Goal: Information Seeking & Learning: Learn about a topic

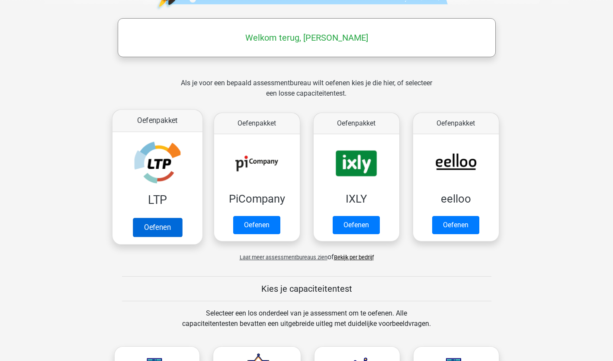
scroll to position [120, 0]
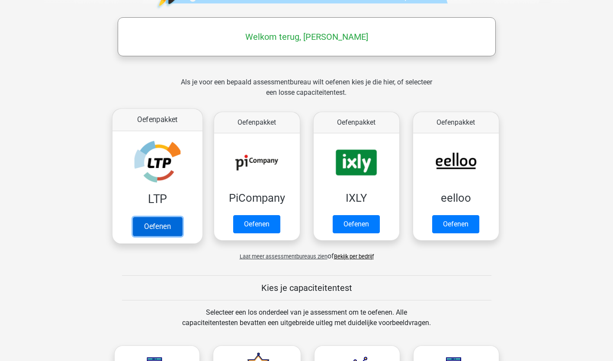
click at [152, 227] on link "Oefenen" at bounding box center [156, 226] width 49 height 19
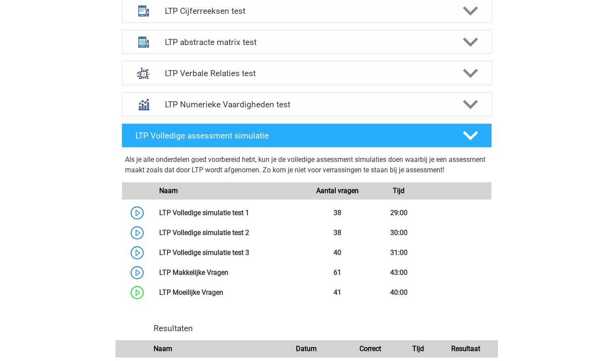
scroll to position [370, 0]
click at [467, 74] on polygon at bounding box center [470, 74] width 15 height 10
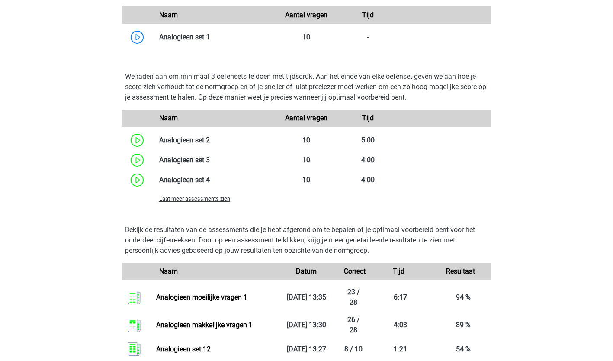
scroll to position [753, 0]
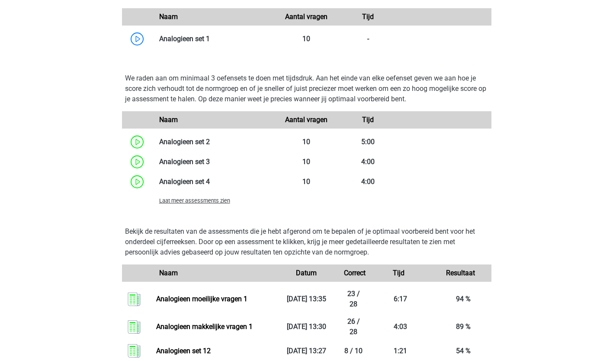
click at [217, 202] on span "Laat meer assessments zien" at bounding box center [194, 200] width 71 height 6
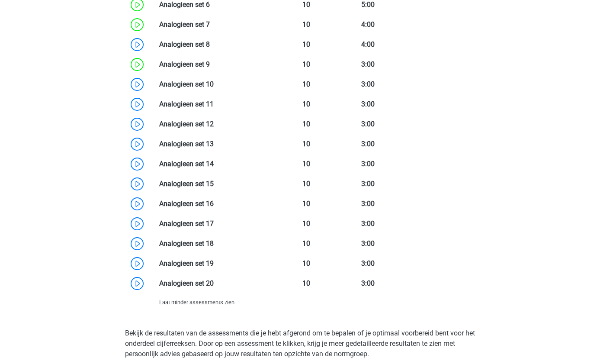
scroll to position [971, 0]
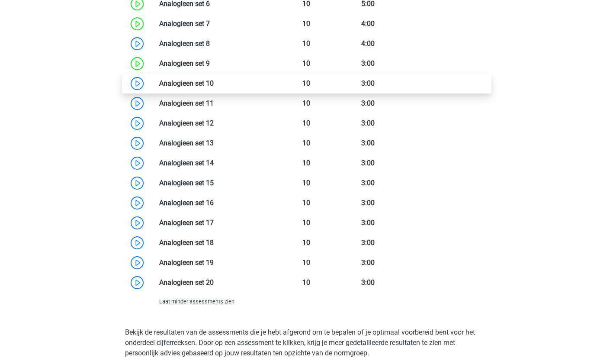
click at [214, 83] on link at bounding box center [214, 83] width 0 height 8
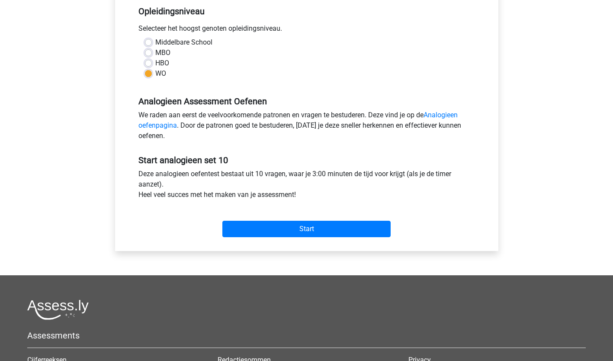
scroll to position [181, 0]
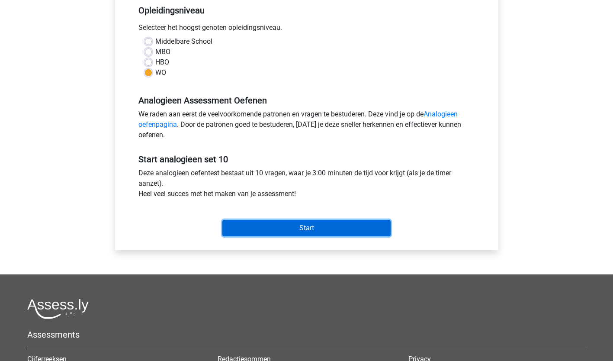
click at [301, 227] on input "Start" at bounding box center [306, 228] width 168 height 16
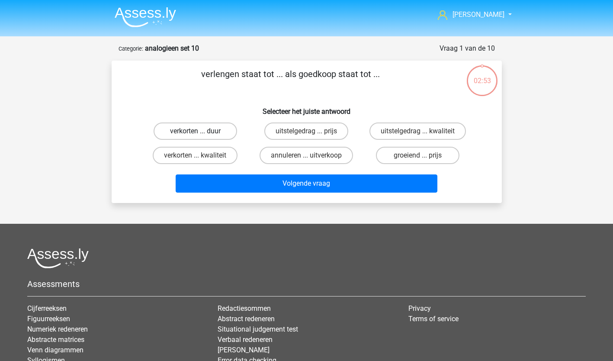
click at [198, 129] on label "verkorten ... duur" at bounding box center [195, 130] width 83 height 17
click at [198, 131] on input "verkorten ... duur" at bounding box center [198, 134] width 6 height 6
radio input "true"
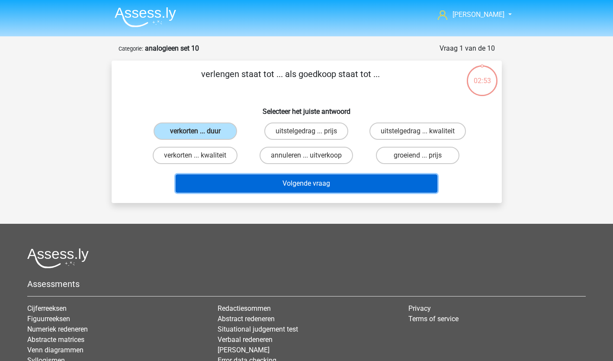
click at [273, 183] on button "Volgende vraag" at bounding box center [307, 183] width 262 height 18
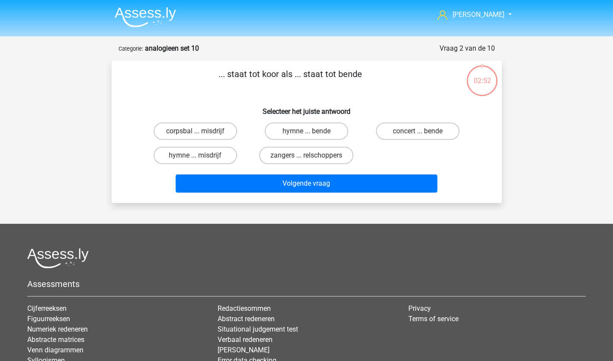
scroll to position [43, 0]
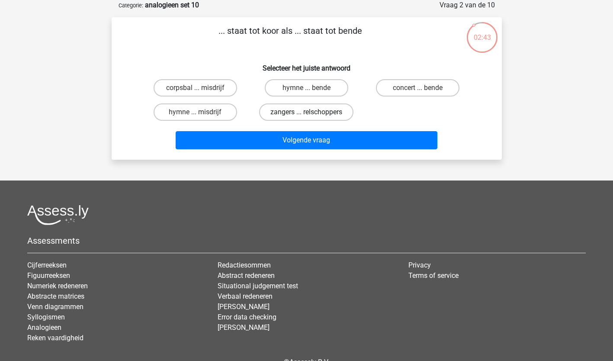
click at [317, 114] on label "zangers ... relschoppers" at bounding box center [306, 111] width 94 height 17
click at [312, 114] on input "zangers ... relschoppers" at bounding box center [309, 115] width 6 height 6
radio input "true"
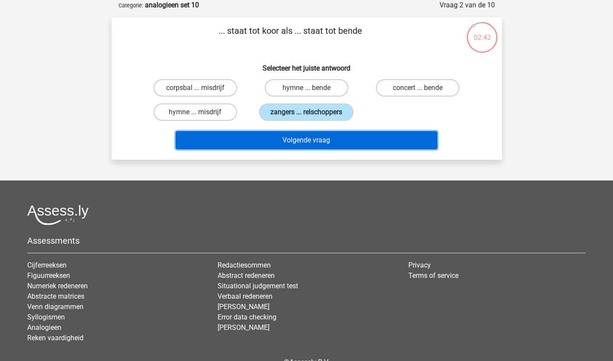
click at [325, 140] on button "Volgende vraag" at bounding box center [307, 140] width 262 height 18
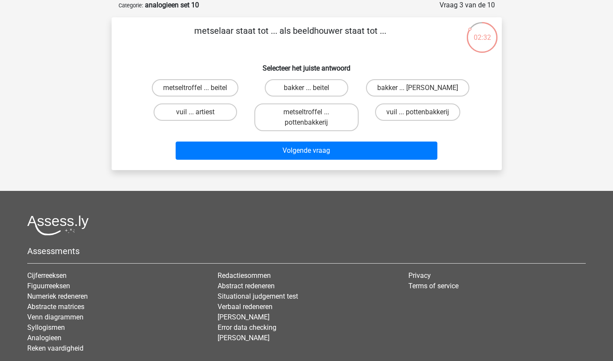
click at [200, 88] on input "metseltroffel ... beitel" at bounding box center [198, 91] width 6 height 6
radio input "true"
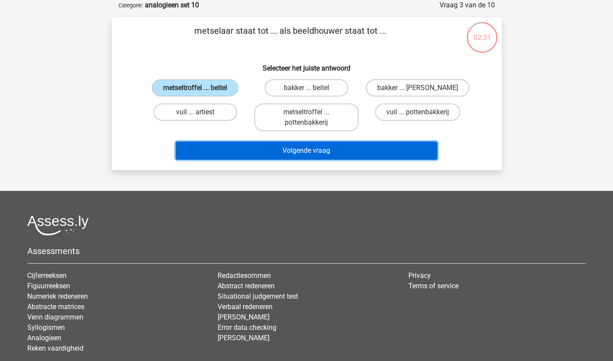
click at [313, 146] on button "Volgende vraag" at bounding box center [307, 150] width 262 height 18
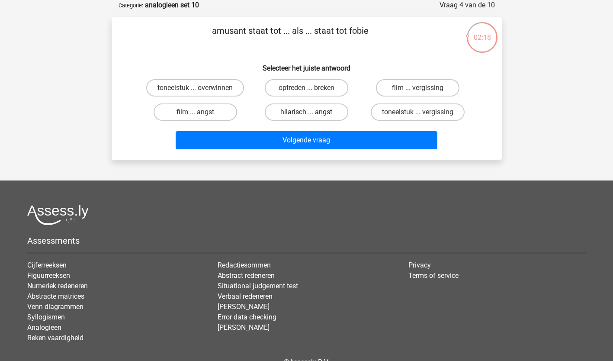
click at [304, 113] on label "hilarisch ... angst" at bounding box center [306, 111] width 83 height 17
click at [306, 113] on input "hilarisch ... angst" at bounding box center [309, 115] width 6 height 6
radio input "true"
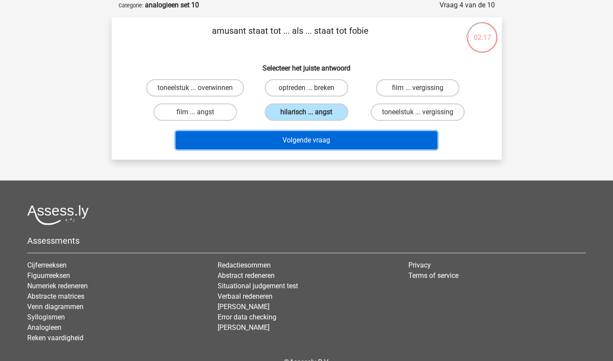
click at [309, 141] on button "Volgende vraag" at bounding box center [307, 140] width 262 height 18
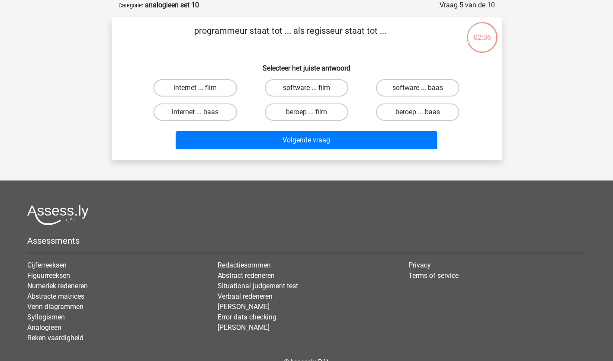
click at [319, 85] on label "software ... film" at bounding box center [306, 87] width 83 height 17
click at [312, 88] on input "software ... film" at bounding box center [309, 91] width 6 height 6
radio input "true"
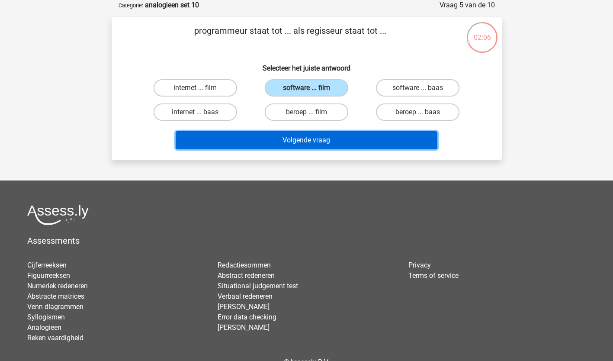
click at [321, 139] on button "Volgende vraag" at bounding box center [307, 140] width 262 height 18
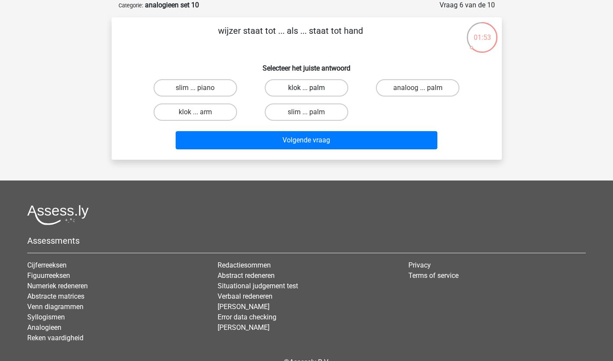
click at [309, 87] on label "klok ... palm" at bounding box center [306, 87] width 83 height 17
click at [309, 88] on input "klok ... palm" at bounding box center [309, 91] width 6 height 6
radio input "true"
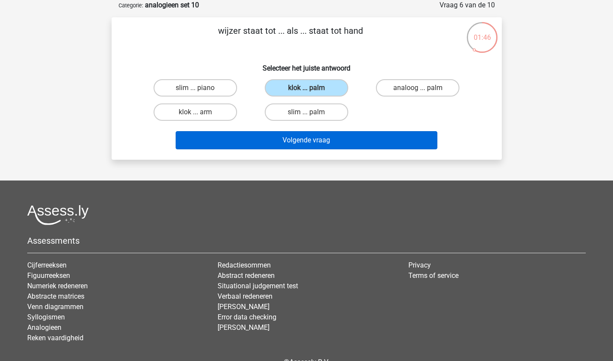
drag, startPoint x: 304, startPoint y: 131, endPoint x: 303, endPoint y: 143, distance: 12.7
click at [304, 132] on div "Volgende vraag" at bounding box center [306, 138] width 362 height 29
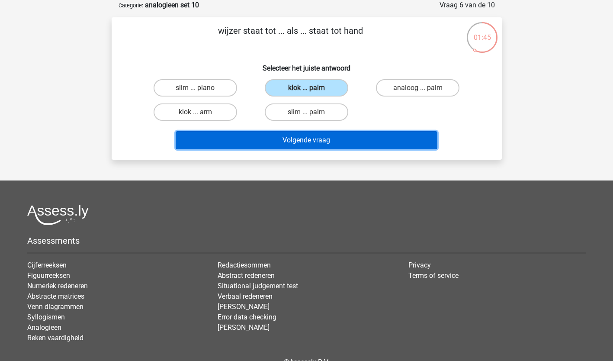
click at [304, 145] on button "Volgende vraag" at bounding box center [307, 140] width 262 height 18
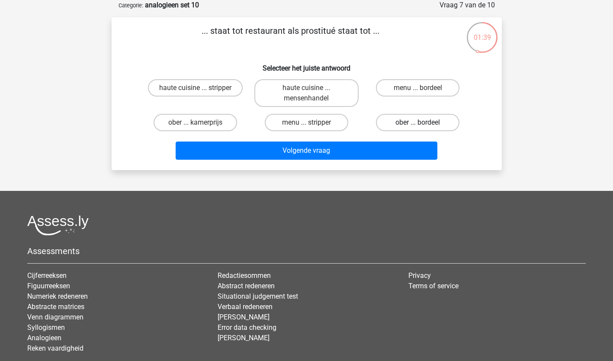
click at [433, 119] on label "ober ... bordeel" at bounding box center [417, 122] width 83 height 17
click at [423, 122] on input "ober ... bordeel" at bounding box center [421, 125] width 6 height 6
radio input "true"
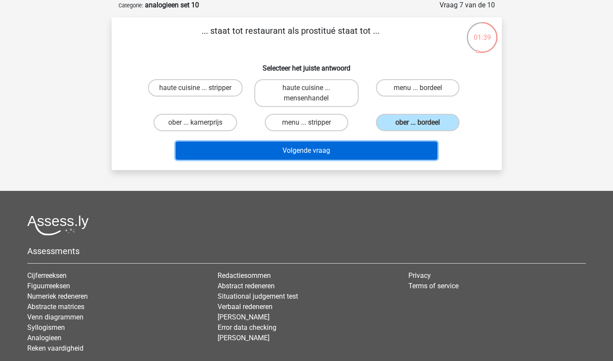
click at [369, 144] on button "Volgende vraag" at bounding box center [307, 150] width 262 height 18
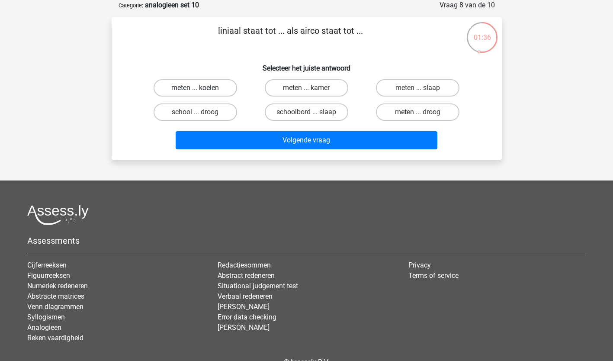
click at [202, 85] on label "meten ... koelen" at bounding box center [195, 87] width 83 height 17
click at [201, 88] on input "meten ... koelen" at bounding box center [198, 91] width 6 height 6
radio input "true"
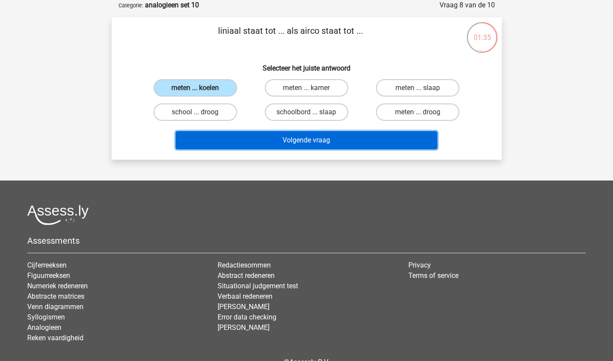
click at [292, 141] on button "Volgende vraag" at bounding box center [307, 140] width 262 height 18
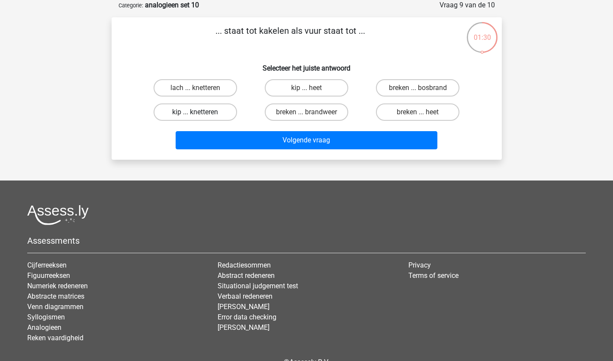
click at [202, 112] on label "kip ... knetteren" at bounding box center [195, 111] width 83 height 17
click at [201, 112] on input "kip ... knetteren" at bounding box center [198, 115] width 6 height 6
radio input "true"
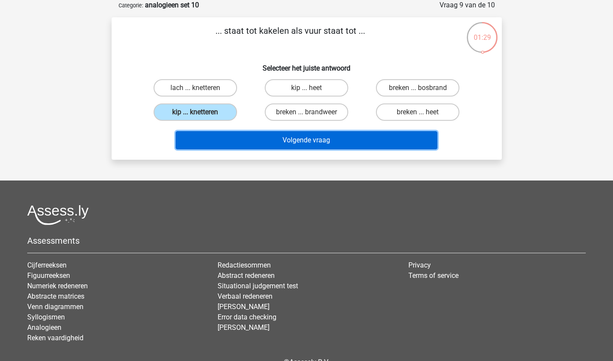
click at [249, 139] on button "Volgende vraag" at bounding box center [307, 140] width 262 height 18
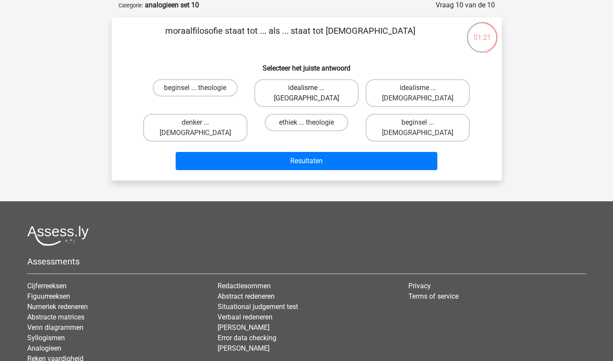
click at [322, 87] on label "idealisme ... Bijbelgordel" at bounding box center [306, 93] width 104 height 28
click at [312, 88] on input "idealisme ... Bijbelgordel" at bounding box center [309, 91] width 6 height 6
radio input "true"
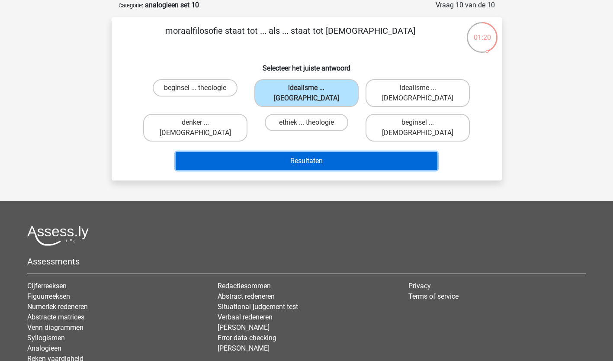
click at [318, 152] on button "Resultaten" at bounding box center [307, 161] width 262 height 18
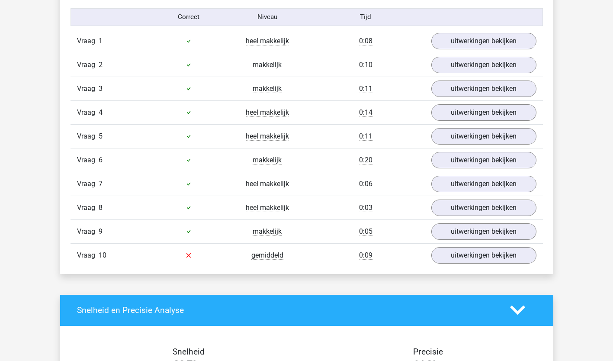
scroll to position [532, 0]
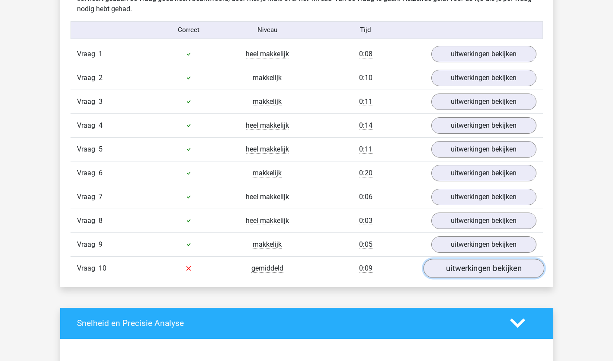
click at [469, 264] on link "uitwerkingen bekijken" at bounding box center [483, 268] width 121 height 19
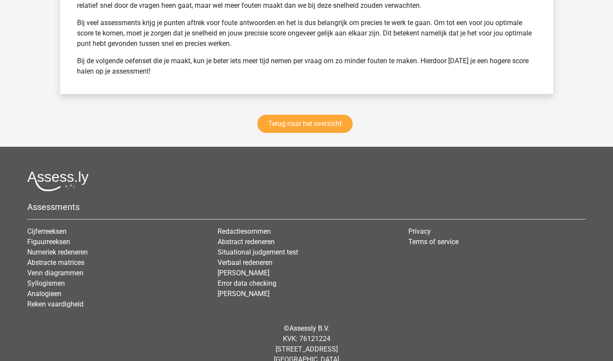
scroll to position [1401, 0]
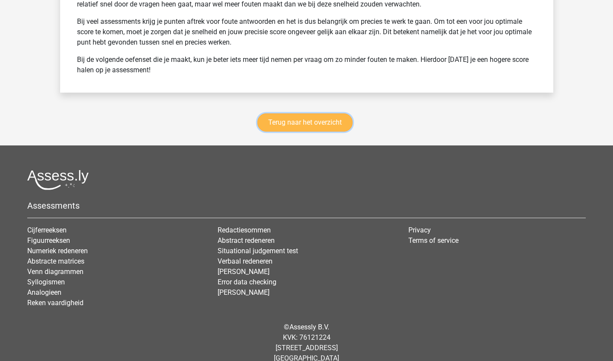
click at [312, 123] on link "Terug naar het overzicht" at bounding box center [304, 122] width 95 height 18
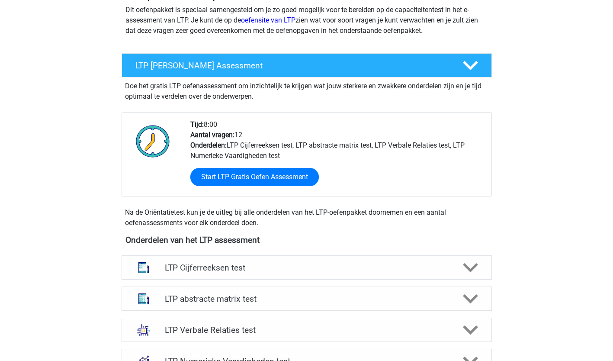
scroll to position [114, 0]
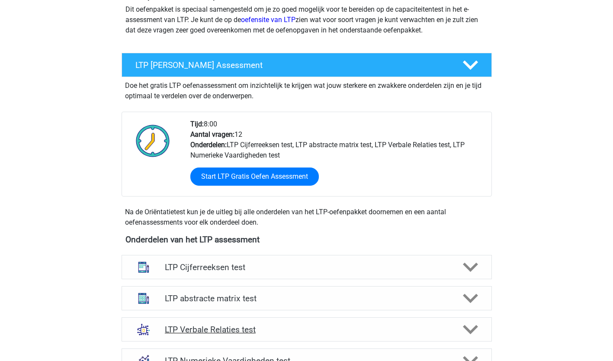
click at [243, 325] on h4 "LTP Verbale Relaties test" at bounding box center [306, 329] width 283 height 10
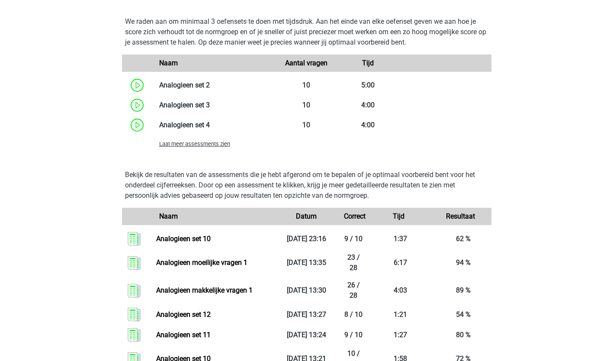
scroll to position [811, 0]
click at [214, 143] on span "Laat meer assessments zien" at bounding box center [194, 143] width 71 height 6
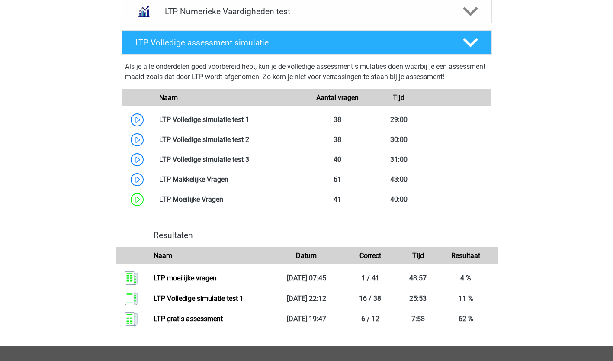
scroll to position [1730, 0]
click at [223, 196] on link at bounding box center [223, 199] width 0 height 8
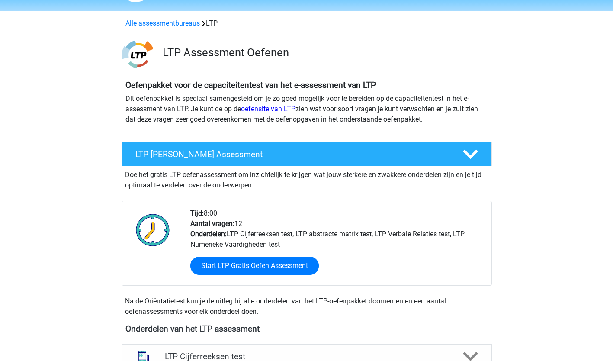
scroll to position [0, 0]
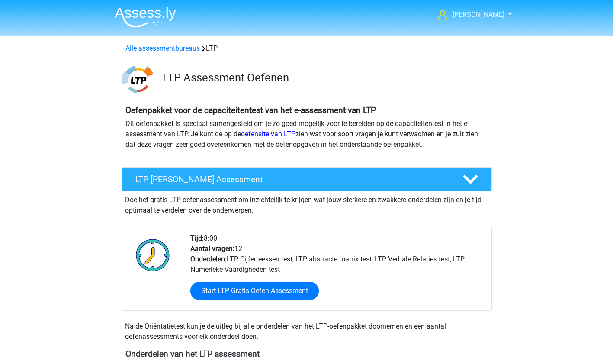
click at [138, 13] on img at bounding box center [145, 17] width 61 height 20
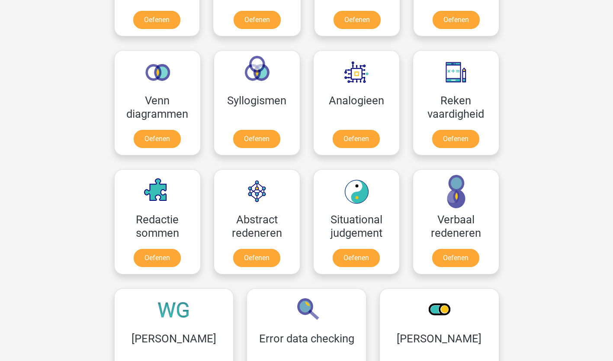
scroll to position [476, 0]
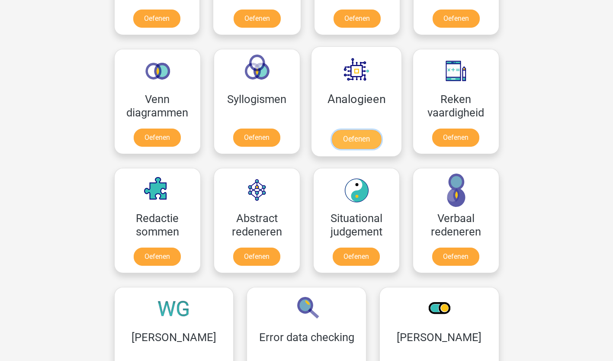
click at [361, 131] on link "Oefenen" at bounding box center [355, 139] width 49 height 19
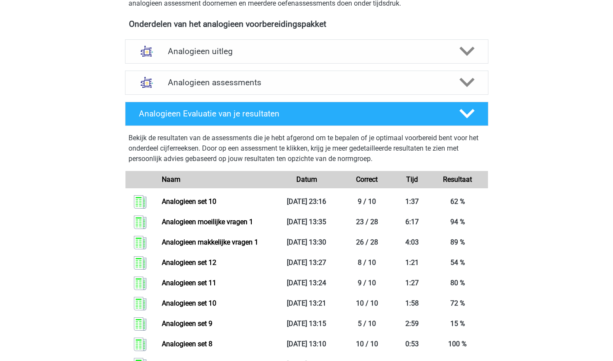
scroll to position [288, 0]
click at [464, 85] on icon at bounding box center [466, 82] width 15 height 15
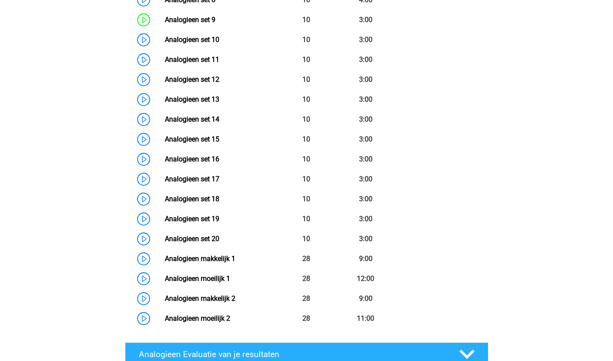
scroll to position [590, 0]
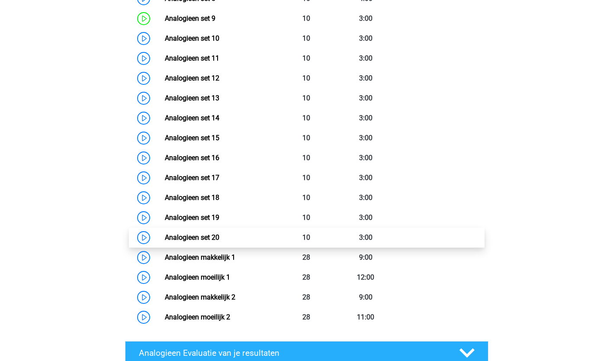
click at [204, 234] on link "Analogieen set 20" at bounding box center [192, 237] width 54 height 8
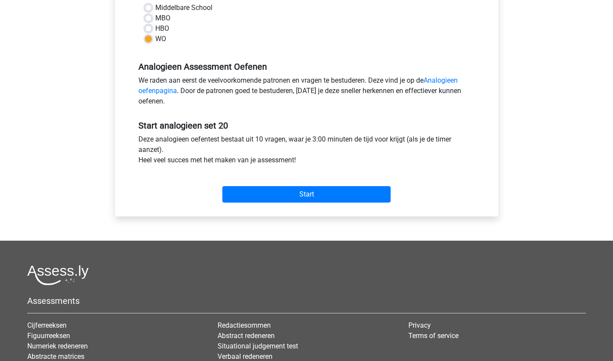
scroll to position [216, 0]
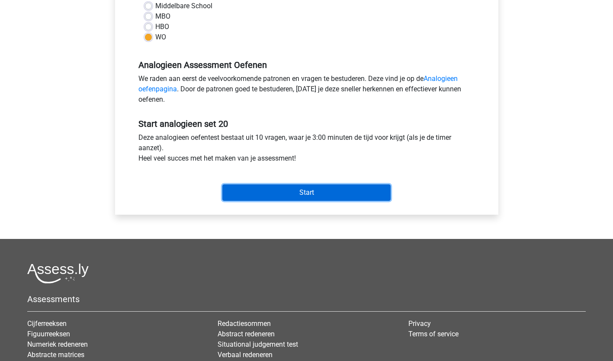
click at [306, 185] on input "Start" at bounding box center [306, 192] width 168 height 16
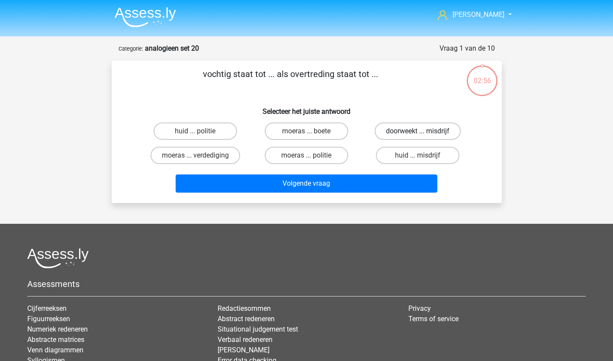
click at [407, 127] on label "doorweekt ... misdrijf" at bounding box center [418, 130] width 86 height 17
click at [418, 131] on input "doorweekt ... misdrijf" at bounding box center [421, 134] width 6 height 6
radio input "true"
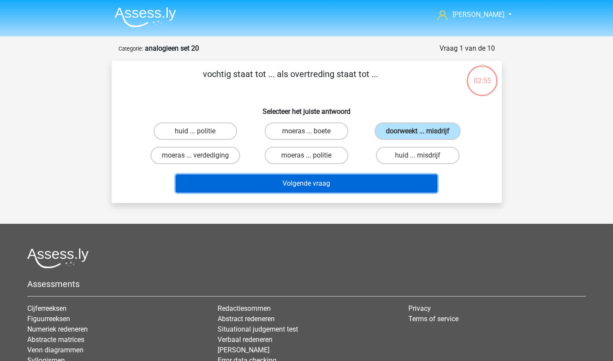
click at [363, 180] on button "Volgende vraag" at bounding box center [307, 183] width 262 height 18
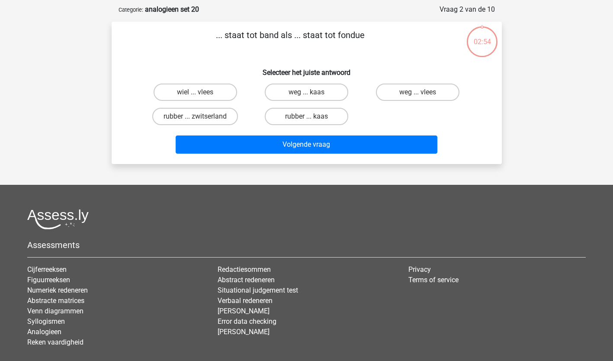
scroll to position [43, 0]
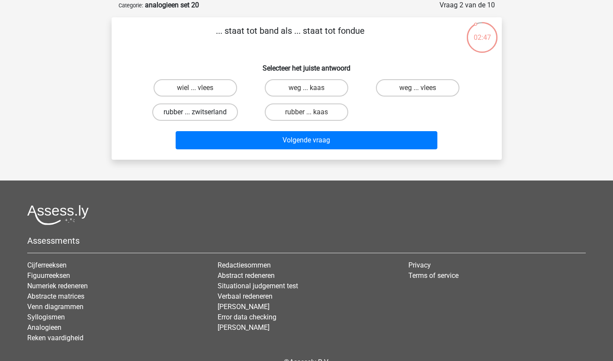
click at [216, 106] on label "rubber ... zwitserland" at bounding box center [195, 111] width 86 height 17
click at [201, 112] on input "rubber ... zwitserland" at bounding box center [198, 115] width 6 height 6
radio input "true"
click at [305, 110] on label "rubber ... kaas" at bounding box center [306, 111] width 83 height 17
click at [306, 112] on input "rubber ... kaas" at bounding box center [309, 115] width 6 height 6
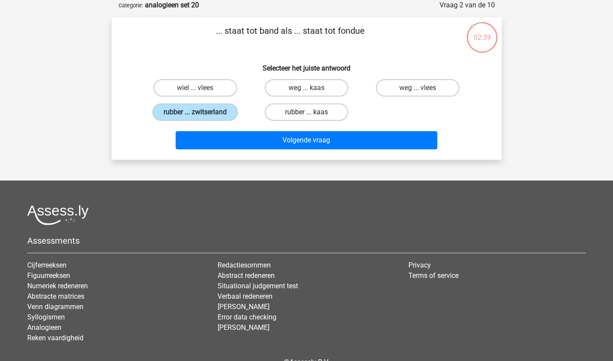
radio input "true"
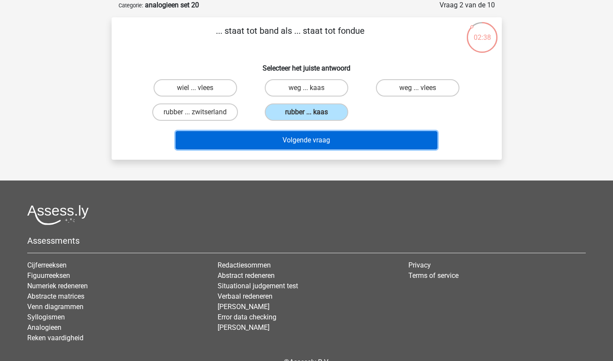
click at [313, 135] on button "Volgende vraag" at bounding box center [307, 140] width 262 height 18
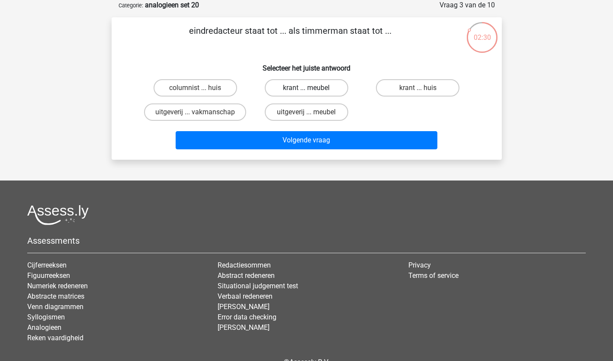
click at [299, 87] on label "krant ... meubel" at bounding box center [306, 87] width 83 height 17
click at [306, 88] on input "krant ... meubel" at bounding box center [309, 91] width 6 height 6
radio input "true"
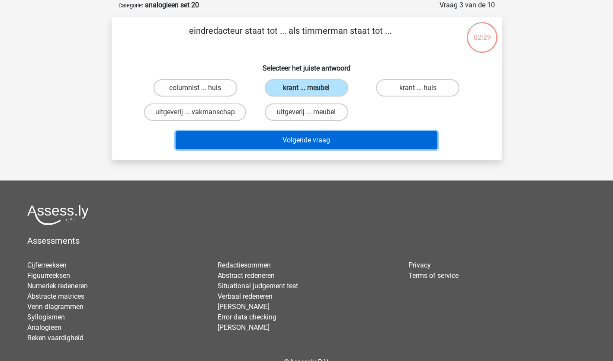
click at [304, 141] on button "Volgende vraag" at bounding box center [307, 140] width 262 height 18
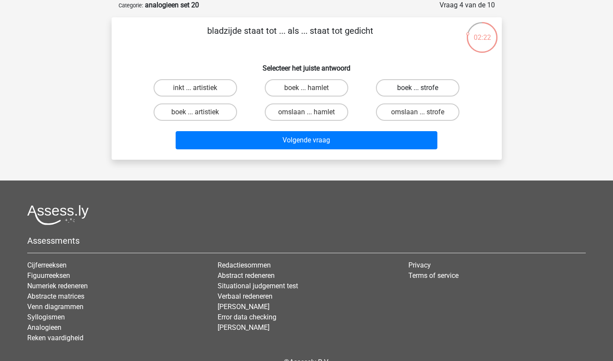
click at [430, 84] on label "boek ... strofe" at bounding box center [417, 87] width 83 height 17
click at [423, 88] on input "boek ... strofe" at bounding box center [421, 91] width 6 height 6
radio input "true"
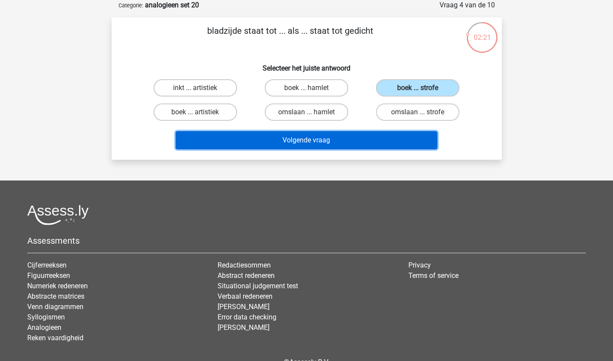
click at [352, 138] on button "Volgende vraag" at bounding box center [307, 140] width 262 height 18
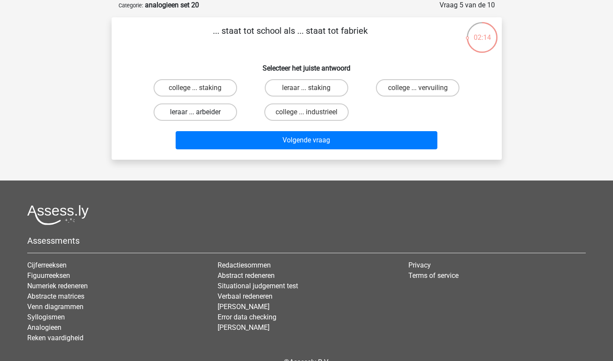
click at [212, 110] on label "leraar ... arbeider" at bounding box center [195, 111] width 83 height 17
click at [201, 112] on input "leraar ... arbeider" at bounding box center [198, 115] width 6 height 6
radio input "true"
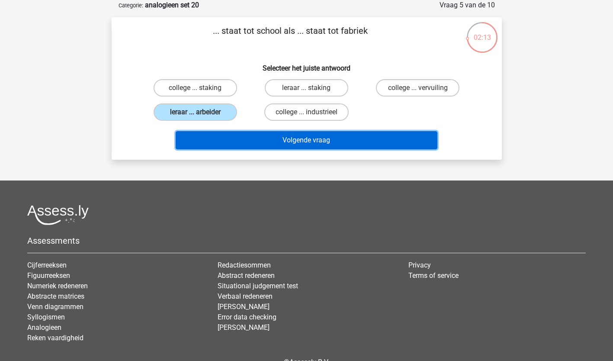
click at [294, 136] on button "Volgende vraag" at bounding box center [307, 140] width 262 height 18
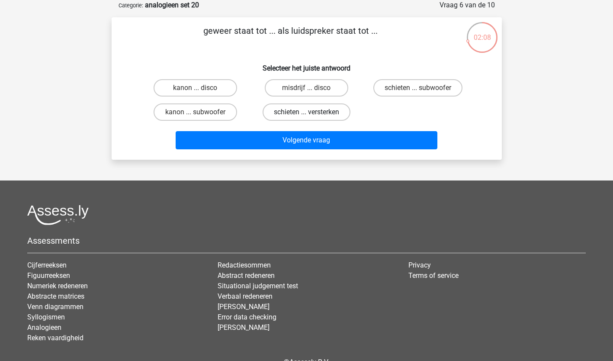
click at [293, 111] on label "schieten ... versterken" at bounding box center [307, 111] width 88 height 17
click at [306, 112] on input "schieten ... versterken" at bounding box center [309, 115] width 6 height 6
radio input "true"
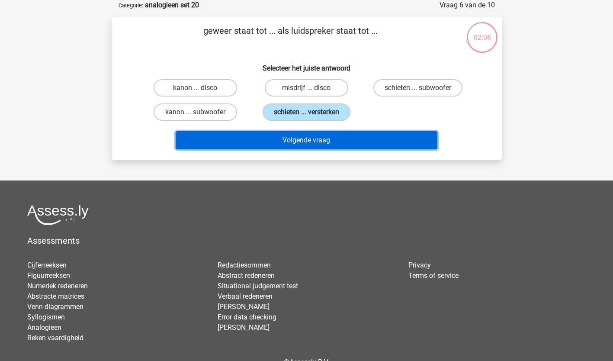
click at [304, 138] on button "Volgende vraag" at bounding box center [307, 140] width 262 height 18
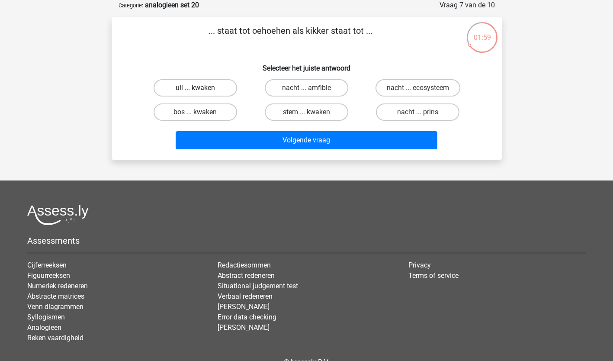
click at [208, 83] on label "uil ... kwaken" at bounding box center [195, 87] width 83 height 17
click at [201, 88] on input "uil ... kwaken" at bounding box center [198, 91] width 6 height 6
radio input "true"
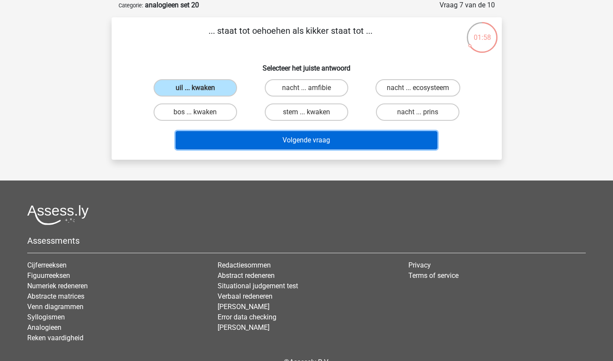
click at [310, 140] on button "Volgende vraag" at bounding box center [307, 140] width 262 height 18
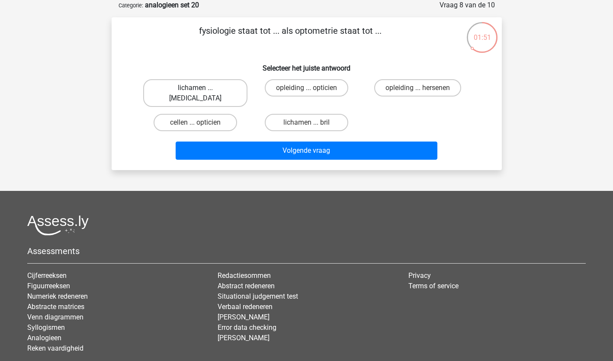
click at [184, 85] on label "lichamen ... ogen" at bounding box center [195, 93] width 104 height 28
click at [195, 88] on input "lichamen ... ogen" at bounding box center [198, 91] width 6 height 6
radio input "true"
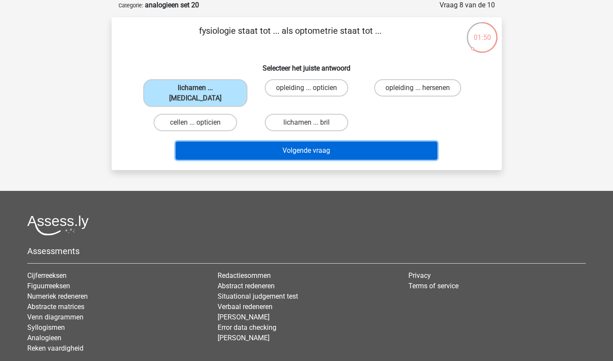
click at [342, 144] on button "Volgende vraag" at bounding box center [307, 150] width 262 height 18
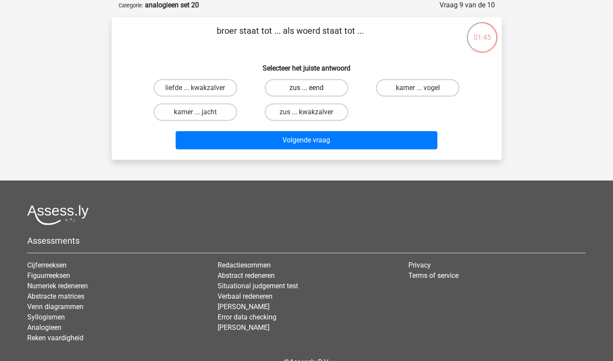
click at [327, 88] on label "zus ... eend" at bounding box center [306, 87] width 83 height 17
click at [312, 88] on input "zus ... eend" at bounding box center [309, 91] width 6 height 6
radio input "true"
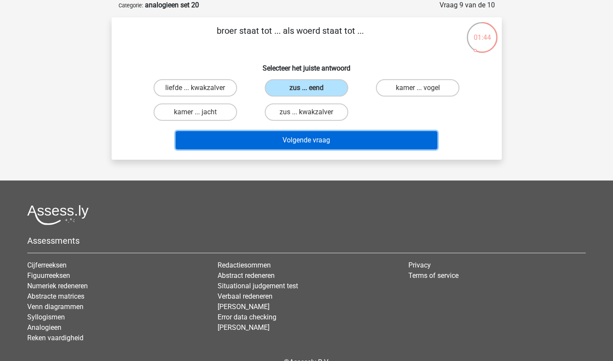
click at [315, 138] on button "Volgende vraag" at bounding box center [307, 140] width 262 height 18
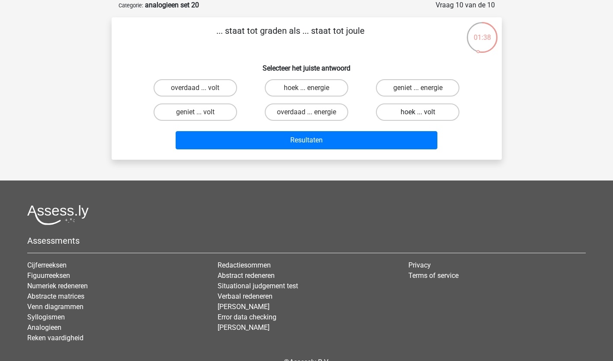
click at [431, 111] on label "hoek ... volt" at bounding box center [417, 111] width 83 height 17
click at [423, 112] on input "hoek ... volt" at bounding box center [421, 115] width 6 height 6
radio input "true"
click at [311, 84] on label "hoek ... energie" at bounding box center [306, 87] width 83 height 17
click at [311, 88] on input "hoek ... energie" at bounding box center [309, 91] width 6 height 6
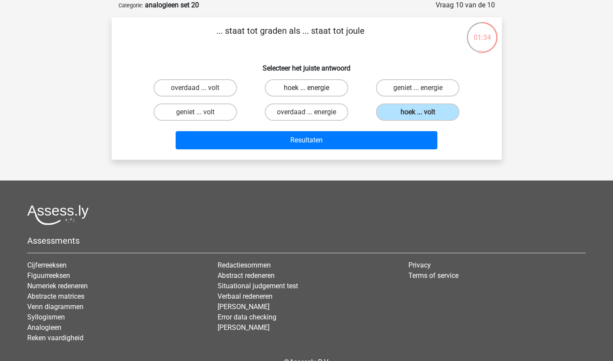
radio input "true"
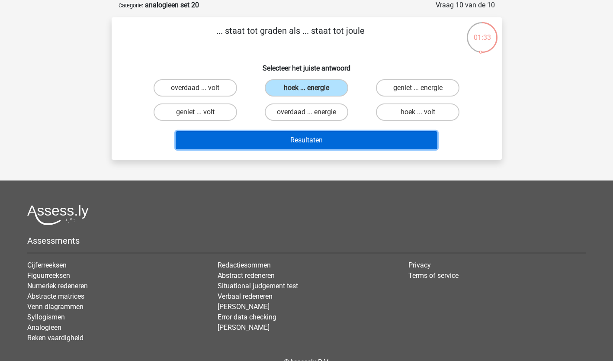
click at [301, 137] on button "Resultaten" at bounding box center [307, 140] width 262 height 18
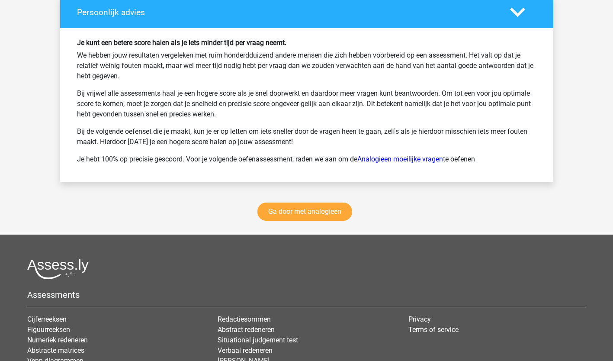
scroll to position [1134, 0]
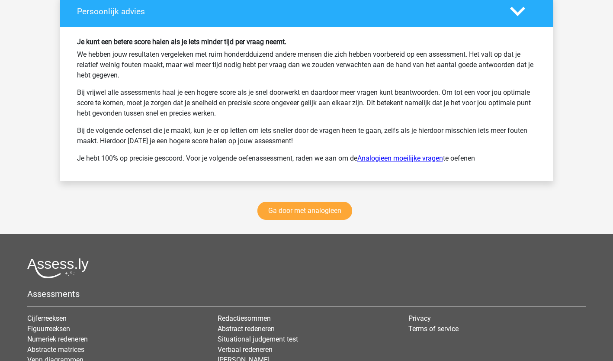
click at [409, 159] on link "Analogieen moeilijke vragen" at bounding box center [400, 158] width 86 height 8
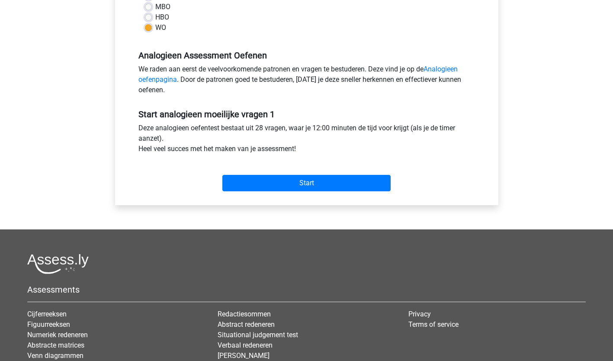
scroll to position [226, 0]
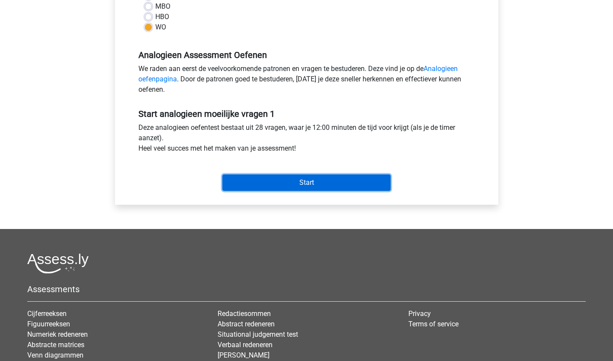
click at [316, 180] on input "Start" at bounding box center [306, 182] width 168 height 16
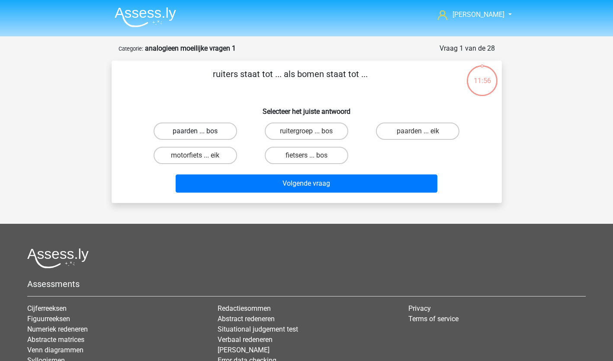
click at [203, 133] on label "paarden ... bos" at bounding box center [195, 130] width 83 height 17
click at [201, 133] on input "paarden ... bos" at bounding box center [198, 134] width 6 height 6
radio input "true"
click at [318, 151] on label "fietsers ... bos" at bounding box center [306, 155] width 83 height 17
click at [312, 155] on input "fietsers ... bos" at bounding box center [309, 158] width 6 height 6
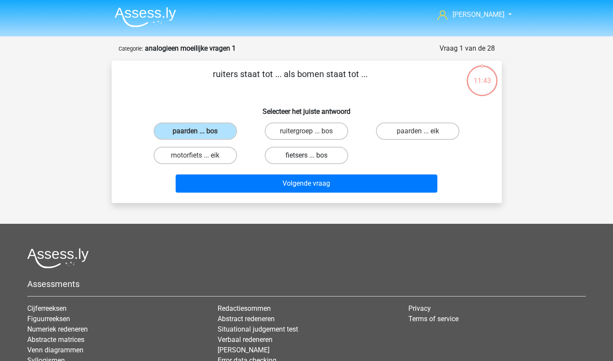
radio input "true"
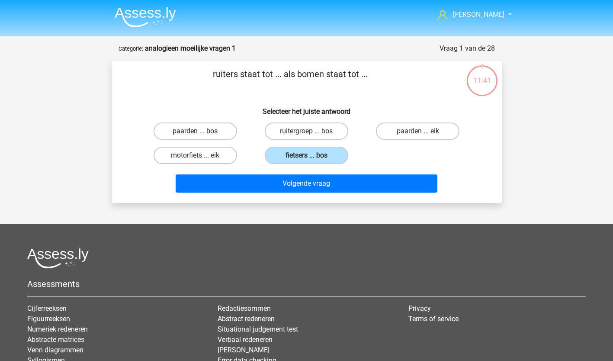
click at [205, 128] on label "paarden ... bos" at bounding box center [195, 130] width 83 height 17
click at [201, 131] on input "paarden ... bos" at bounding box center [198, 134] width 6 height 6
radio input "true"
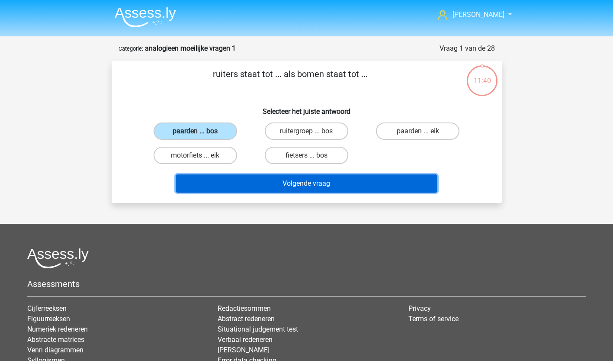
click at [296, 180] on button "Volgende vraag" at bounding box center [307, 183] width 262 height 18
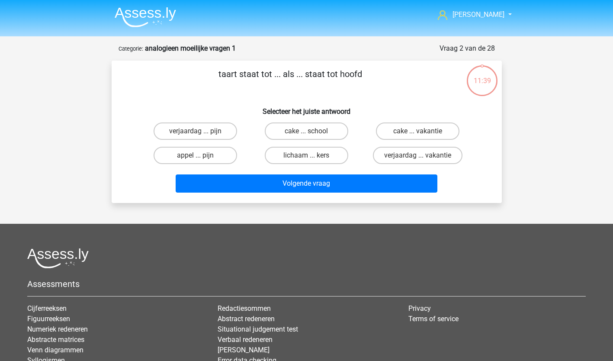
scroll to position [43, 0]
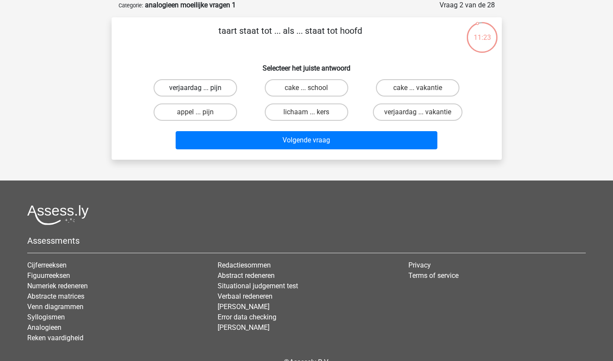
click at [210, 85] on label "verjaardag ... pijn" at bounding box center [195, 87] width 83 height 17
click at [201, 88] on input "verjaardag ... pijn" at bounding box center [198, 91] width 6 height 6
radio input "true"
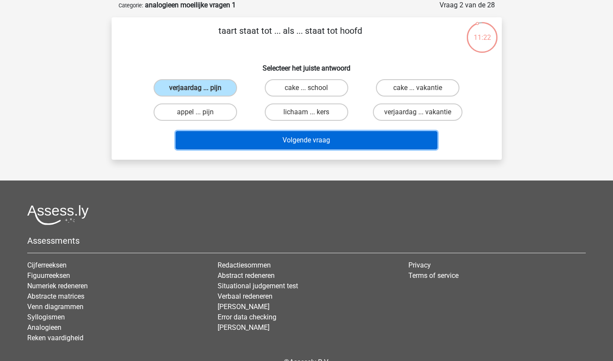
click at [314, 138] on button "Volgende vraag" at bounding box center [307, 140] width 262 height 18
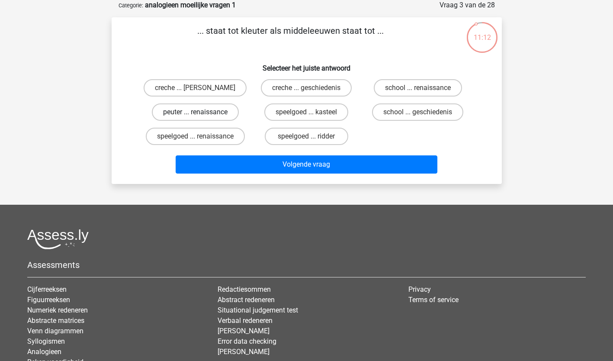
click at [209, 112] on label "peuter ... renaissance" at bounding box center [195, 111] width 87 height 17
click at [201, 112] on input "peuter ... renaissance" at bounding box center [198, 115] width 6 height 6
radio input "true"
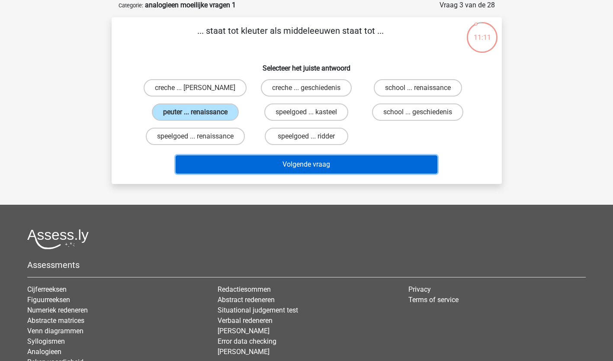
click at [282, 166] on button "Volgende vraag" at bounding box center [307, 164] width 262 height 18
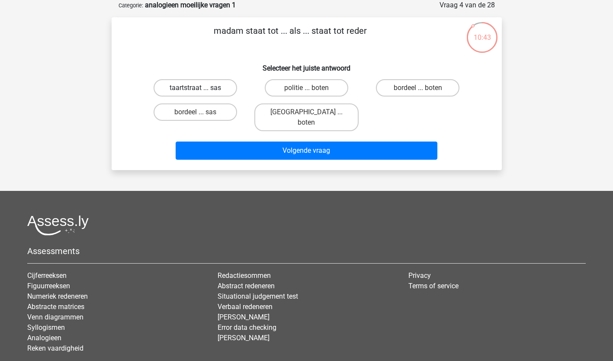
click at [205, 90] on label "taartstraat ... sas" at bounding box center [195, 87] width 83 height 17
click at [201, 90] on input "taartstraat ... sas" at bounding box center [198, 91] width 6 height 6
radio input "true"
click at [413, 87] on label "bordeel ... boten" at bounding box center [417, 87] width 83 height 17
click at [418, 88] on input "bordeel ... boten" at bounding box center [421, 91] width 6 height 6
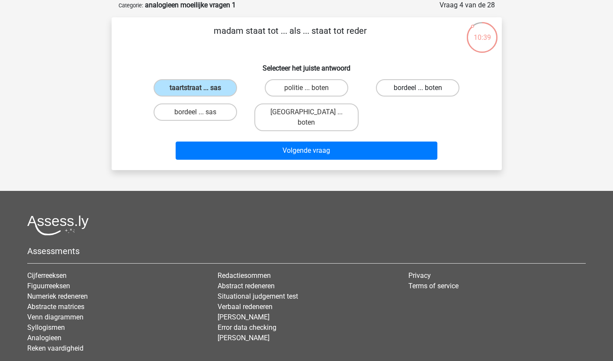
radio input "true"
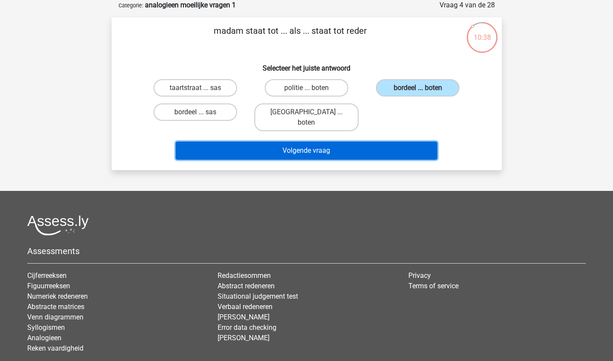
click at [285, 141] on button "Volgende vraag" at bounding box center [307, 150] width 262 height 18
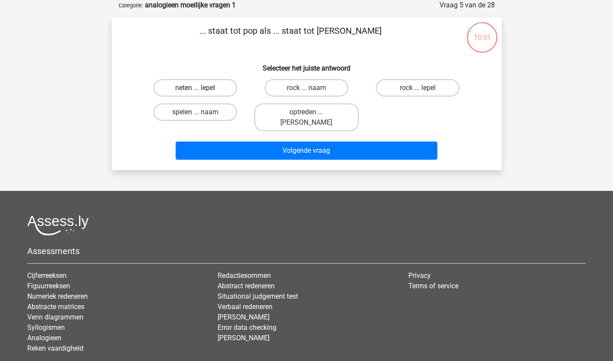
click at [221, 87] on label "neten ... lepel" at bounding box center [195, 87] width 83 height 17
click at [201, 88] on input "neten ... lepel" at bounding box center [198, 91] width 6 height 6
radio input "true"
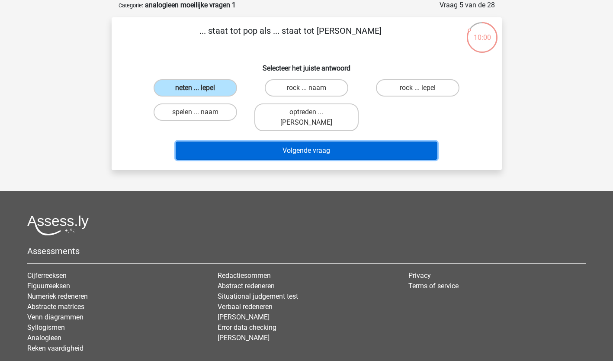
click at [270, 141] on button "Volgende vraag" at bounding box center [307, 150] width 262 height 18
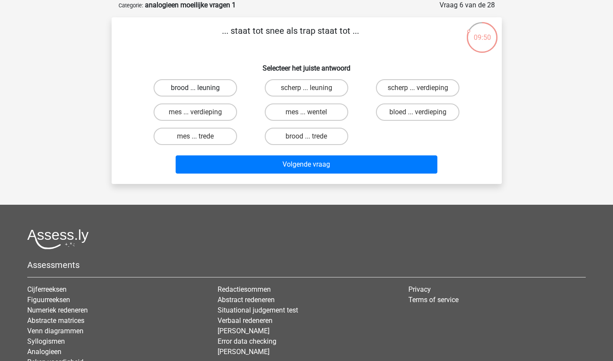
click at [209, 88] on label "brood ... leuning" at bounding box center [195, 87] width 83 height 17
click at [201, 88] on input "brood ... leuning" at bounding box center [198, 91] width 6 height 6
radio input "true"
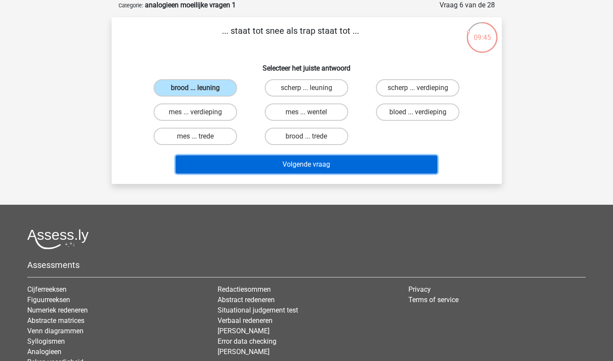
click at [324, 162] on button "Volgende vraag" at bounding box center [307, 164] width 262 height 18
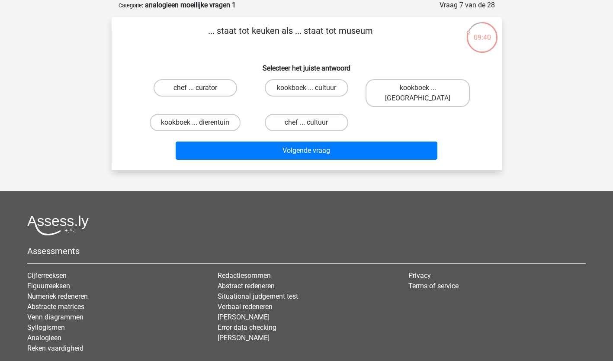
click at [212, 87] on label "chef ... curator" at bounding box center [195, 87] width 83 height 17
click at [201, 88] on input "chef ... curator" at bounding box center [198, 91] width 6 height 6
radio input "true"
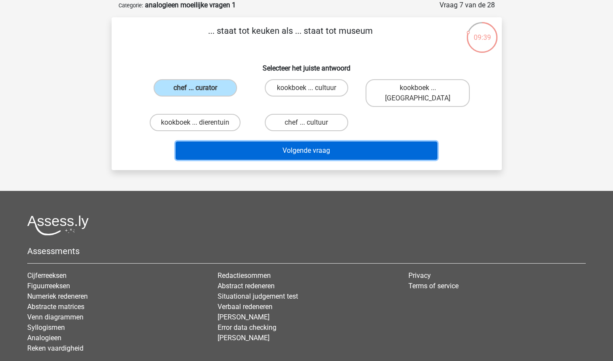
click at [308, 141] on button "Volgende vraag" at bounding box center [307, 150] width 262 height 18
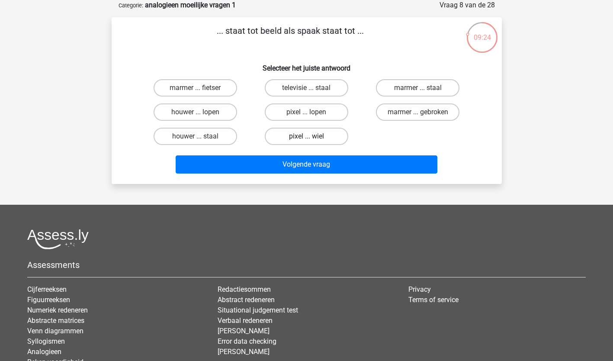
click at [306, 134] on label "pixel ... wiel" at bounding box center [306, 136] width 83 height 17
click at [306, 136] on input "pixel ... wiel" at bounding box center [309, 139] width 6 height 6
radio input "true"
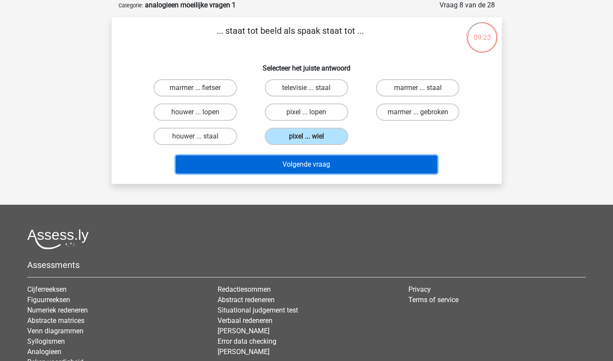
click at [319, 166] on button "Volgende vraag" at bounding box center [307, 164] width 262 height 18
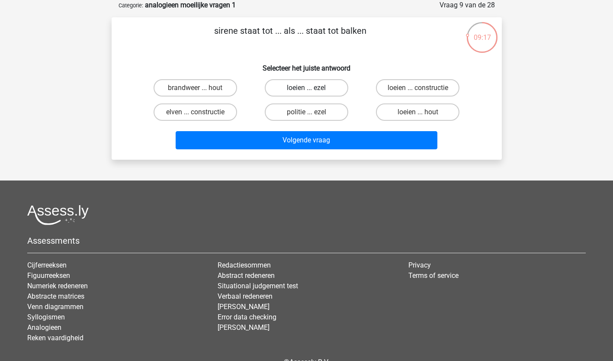
click at [312, 84] on label "loeien ... ezel" at bounding box center [306, 87] width 83 height 17
click at [312, 88] on input "loeien ... ezel" at bounding box center [309, 91] width 6 height 6
radio input "true"
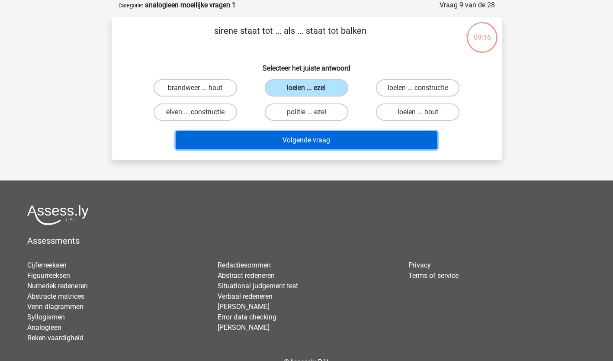
click at [321, 144] on button "Volgende vraag" at bounding box center [307, 140] width 262 height 18
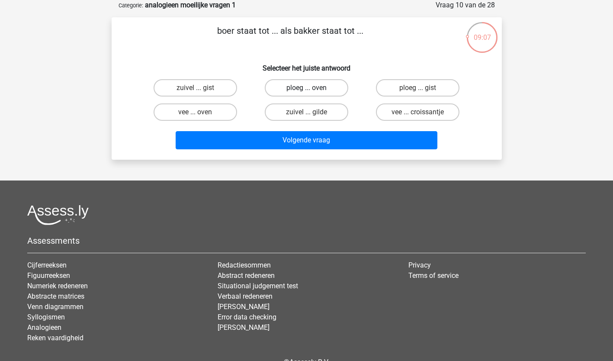
drag, startPoint x: 313, startPoint y: 86, endPoint x: 317, endPoint y: 83, distance: 4.5
click at [317, 83] on label "ploeg ... oven" at bounding box center [306, 87] width 83 height 17
click at [312, 88] on input "ploeg ... oven" at bounding box center [309, 91] width 6 height 6
radio input "true"
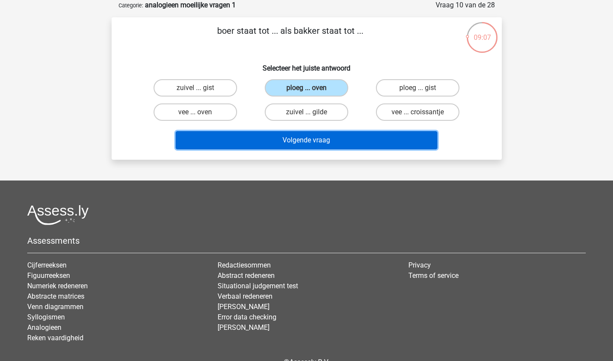
click at [308, 142] on button "Volgende vraag" at bounding box center [307, 140] width 262 height 18
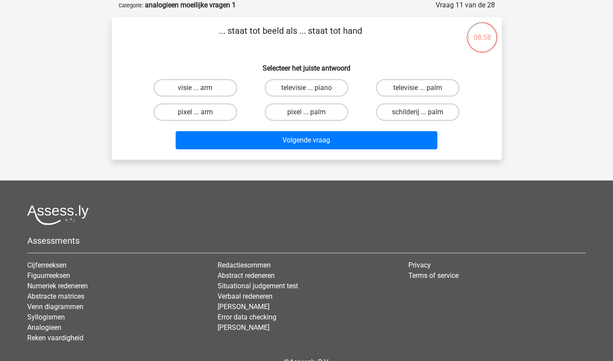
click at [195, 88] on input "visie ... arm" at bounding box center [198, 91] width 6 height 6
radio input "true"
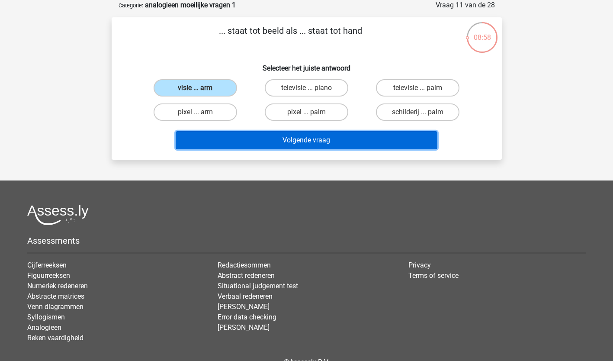
click at [255, 144] on button "Volgende vraag" at bounding box center [307, 140] width 262 height 18
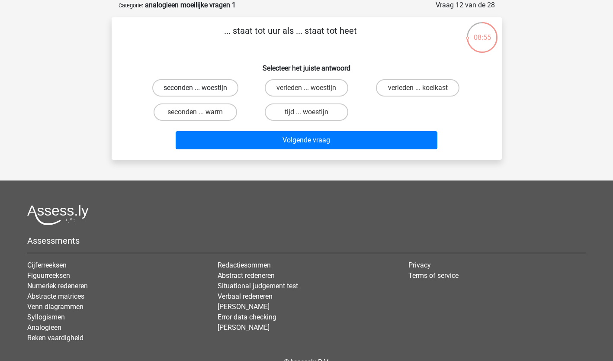
click at [210, 88] on label "seconden ... woestijn" at bounding box center [195, 87] width 86 height 17
click at [201, 88] on input "seconden ... woestijn" at bounding box center [198, 91] width 6 height 6
radio input "true"
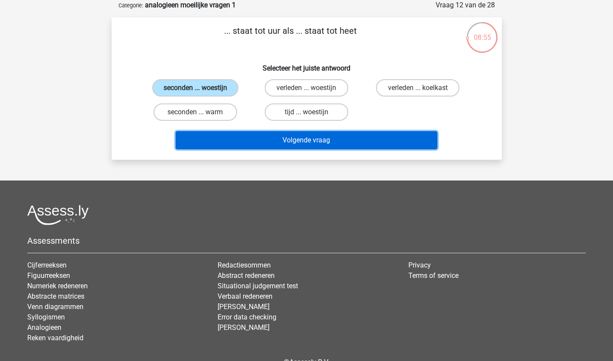
click at [246, 135] on button "Volgende vraag" at bounding box center [307, 140] width 262 height 18
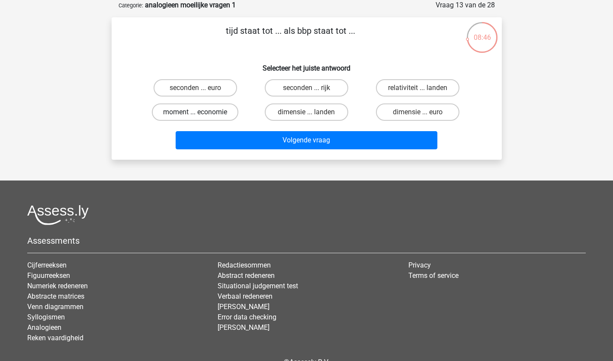
click at [211, 110] on label "moment ... economie" at bounding box center [195, 111] width 87 height 17
click at [201, 112] on input "moment ... economie" at bounding box center [198, 115] width 6 height 6
radio input "true"
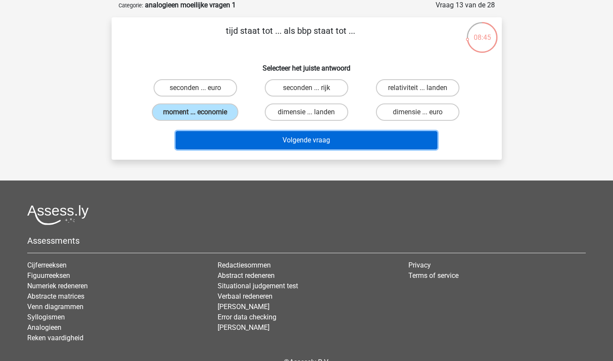
click at [273, 137] on button "Volgende vraag" at bounding box center [307, 140] width 262 height 18
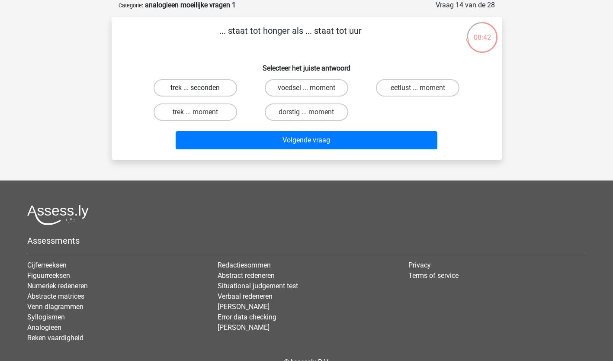
click at [203, 87] on label "trek ... seconden" at bounding box center [195, 87] width 83 height 17
click at [201, 88] on input "trek ... seconden" at bounding box center [198, 91] width 6 height 6
radio input "true"
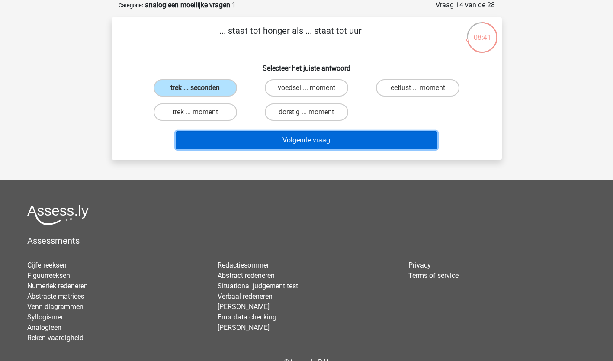
click at [280, 142] on button "Volgende vraag" at bounding box center [307, 140] width 262 height 18
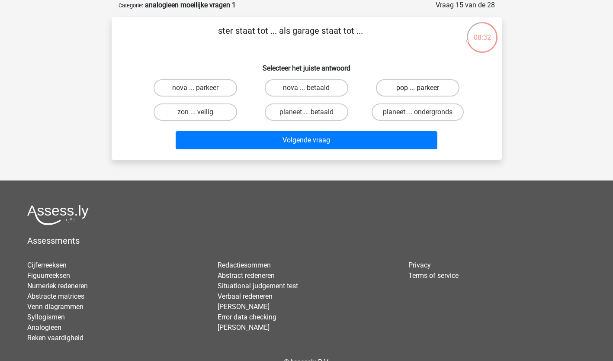
click at [420, 87] on label "pop ... parkeer" at bounding box center [417, 87] width 83 height 17
click at [420, 88] on input "pop ... parkeer" at bounding box center [421, 91] width 6 height 6
radio input "true"
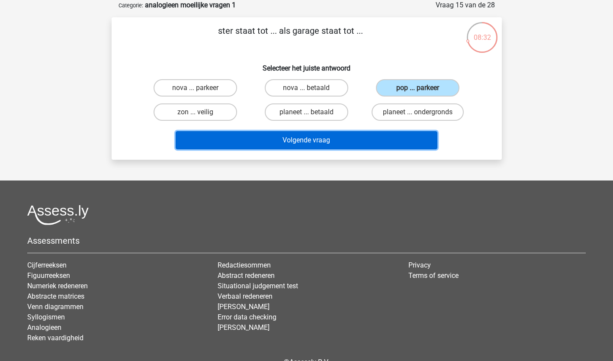
click at [349, 141] on button "Volgende vraag" at bounding box center [307, 140] width 262 height 18
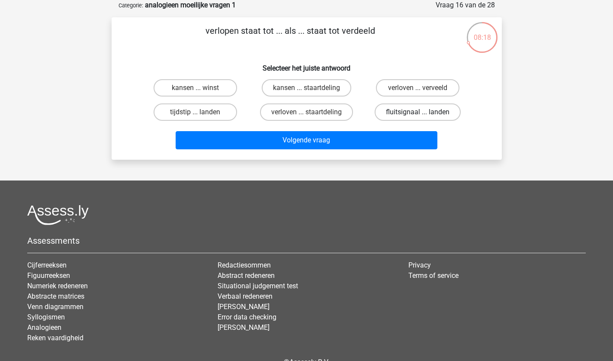
click at [412, 109] on label "fluitsignaal ... landen" at bounding box center [418, 111] width 86 height 17
click at [418, 112] on input "fluitsignaal ... landen" at bounding box center [421, 115] width 6 height 6
radio input "true"
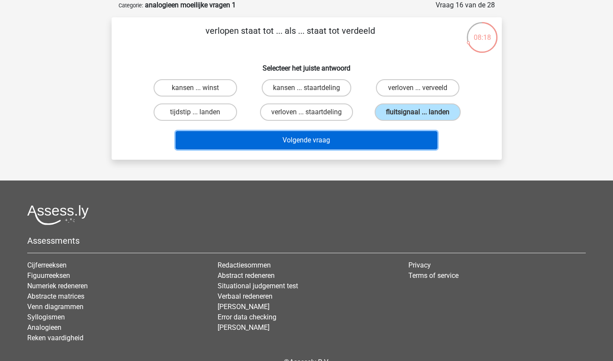
click at [391, 134] on button "Volgende vraag" at bounding box center [307, 140] width 262 height 18
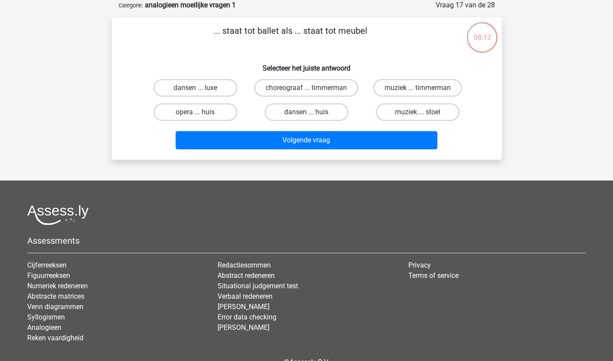
click at [308, 92] on input "choreograaf ... timmerman" at bounding box center [309, 91] width 6 height 6
radio input "true"
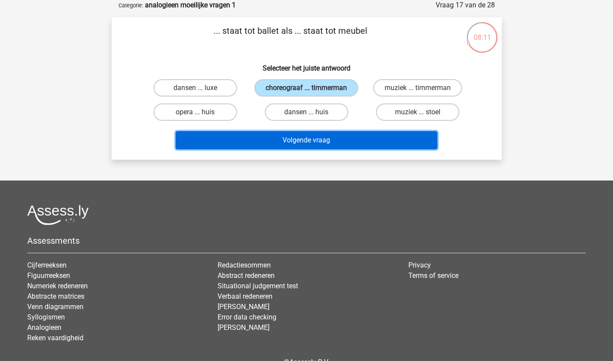
click at [305, 149] on button "Volgende vraag" at bounding box center [307, 140] width 262 height 18
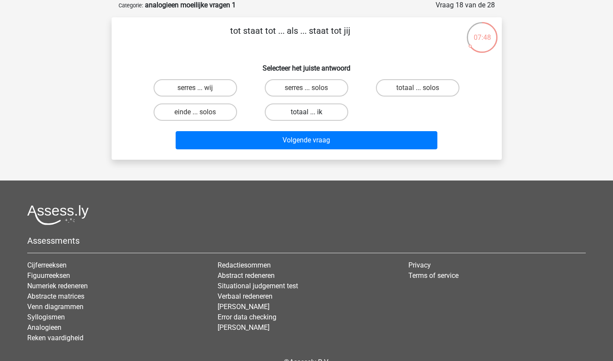
click at [300, 107] on label "totaal ... ik" at bounding box center [306, 111] width 83 height 17
click at [306, 112] on input "totaal ... ik" at bounding box center [309, 115] width 6 height 6
radio input "true"
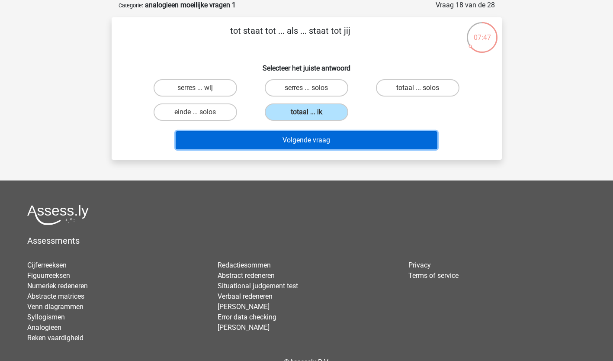
click at [315, 142] on button "Volgende vraag" at bounding box center [307, 140] width 262 height 18
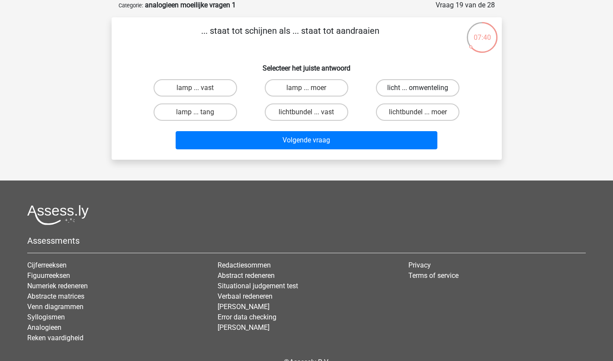
click at [430, 87] on label "licht ... omwenteling" at bounding box center [417, 87] width 83 height 17
click at [423, 88] on input "licht ... omwenteling" at bounding box center [421, 91] width 6 height 6
radio input "true"
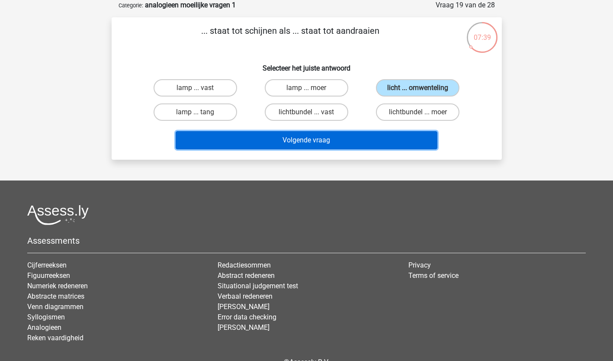
click at [384, 133] on button "Volgende vraag" at bounding box center [307, 140] width 262 height 18
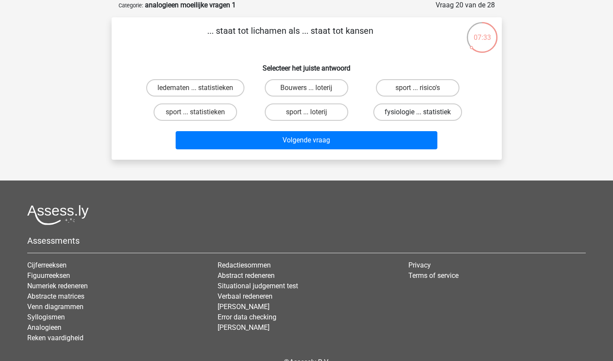
click at [435, 112] on label "fysiologie ... statistiek" at bounding box center [417, 111] width 89 height 17
click at [423, 112] on input "fysiologie ... statistiek" at bounding box center [421, 115] width 6 height 6
radio input "true"
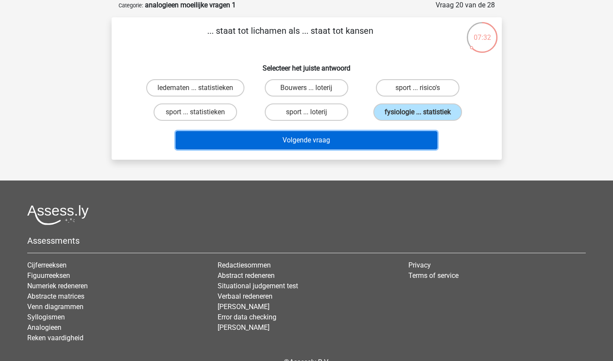
click at [379, 136] on button "Volgende vraag" at bounding box center [307, 140] width 262 height 18
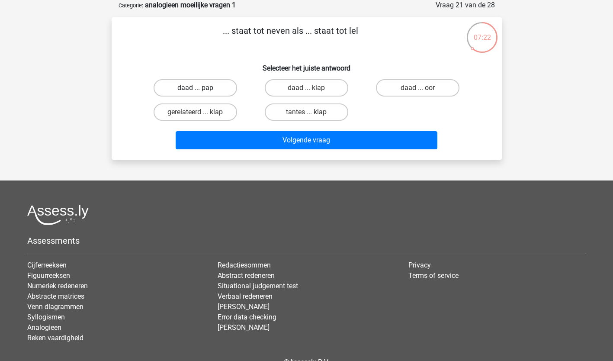
click at [217, 87] on label "daad ... pap" at bounding box center [195, 87] width 83 height 17
click at [201, 88] on input "daad ... pap" at bounding box center [198, 91] width 6 height 6
radio input "true"
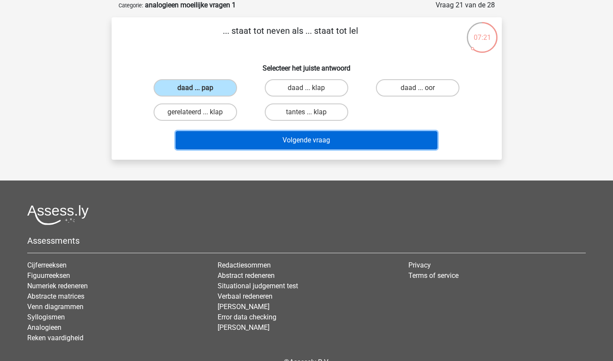
click at [272, 139] on button "Volgende vraag" at bounding box center [307, 140] width 262 height 18
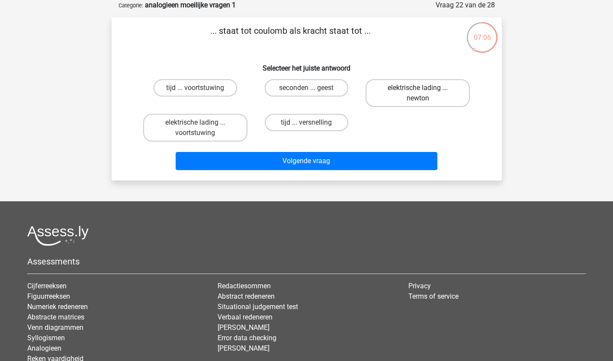
click at [426, 92] on label "elektrische lading ... newton" at bounding box center [417, 93] width 104 height 28
click at [423, 92] on input "elektrische lading ... newton" at bounding box center [421, 91] width 6 height 6
radio input "true"
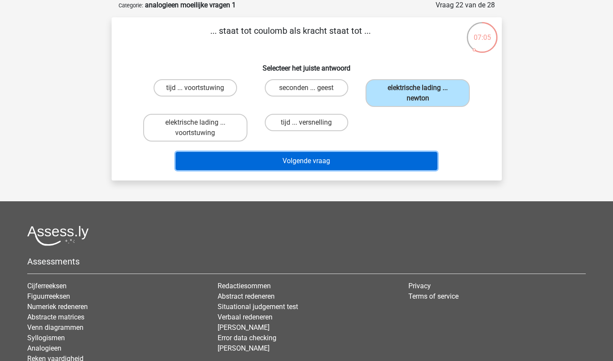
click at [346, 160] on button "Volgende vraag" at bounding box center [307, 161] width 262 height 18
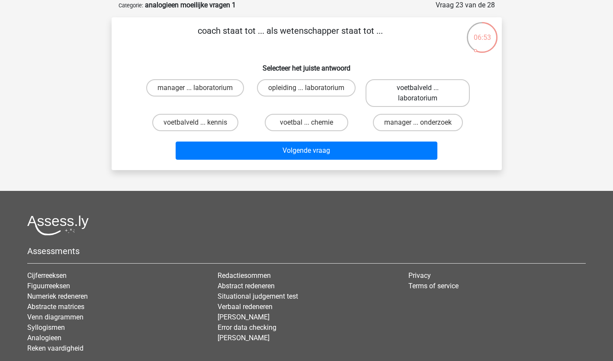
click at [424, 93] on label "voetbalveld ... laboratorium" at bounding box center [417, 93] width 104 height 28
click at [423, 93] on input "voetbalveld ... laboratorium" at bounding box center [421, 91] width 6 height 6
radio input "true"
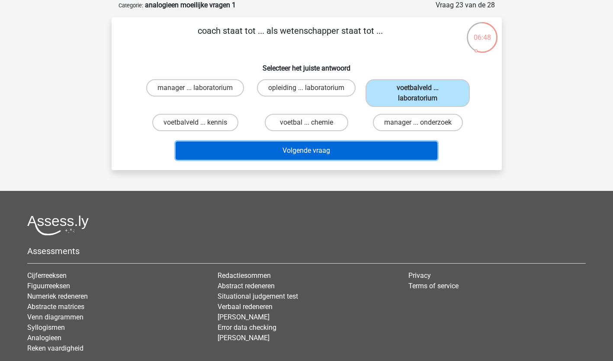
click at [319, 152] on button "Volgende vraag" at bounding box center [307, 150] width 262 height 18
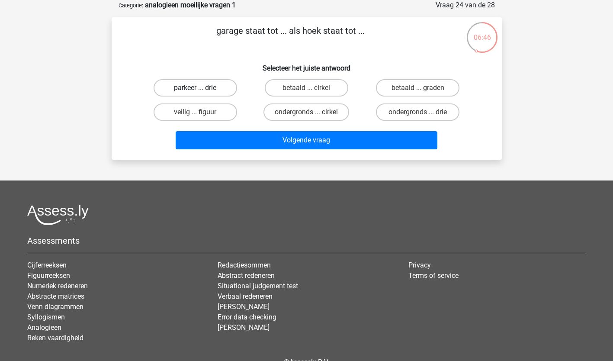
click at [218, 90] on label "parkeer ... drie" at bounding box center [195, 87] width 83 height 17
click at [201, 90] on input "parkeer ... drie" at bounding box center [198, 91] width 6 height 6
radio input "true"
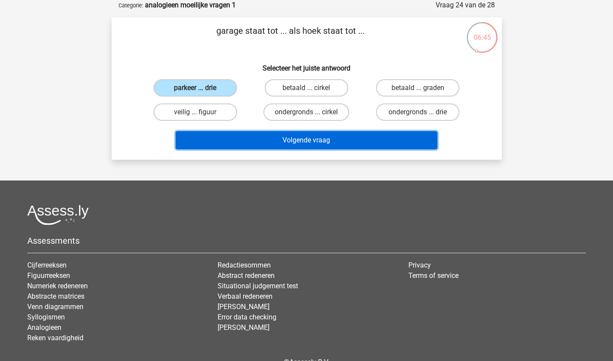
click at [315, 138] on button "Volgende vraag" at bounding box center [307, 140] width 262 height 18
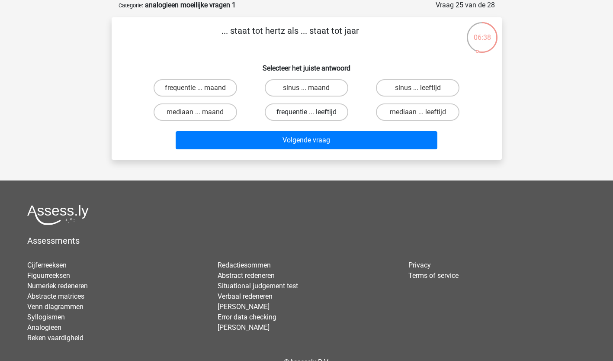
click at [308, 112] on label "frequentie ... leeftijd" at bounding box center [306, 111] width 83 height 17
click at [308, 112] on input "frequentie ... leeftijd" at bounding box center [309, 115] width 6 height 6
radio input "true"
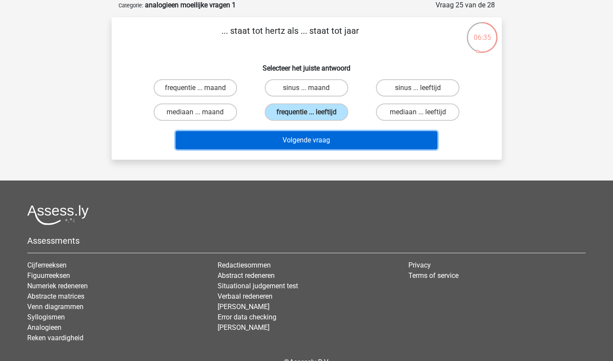
click at [305, 139] on button "Volgende vraag" at bounding box center [307, 140] width 262 height 18
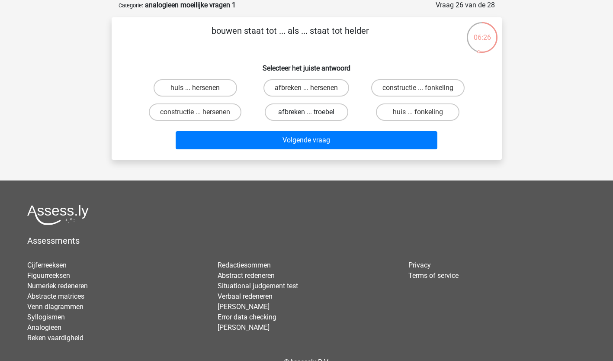
click at [332, 113] on label "afbreken ... troebel" at bounding box center [306, 111] width 83 height 17
click at [312, 113] on input "afbreken ... troebel" at bounding box center [309, 115] width 6 height 6
radio input "true"
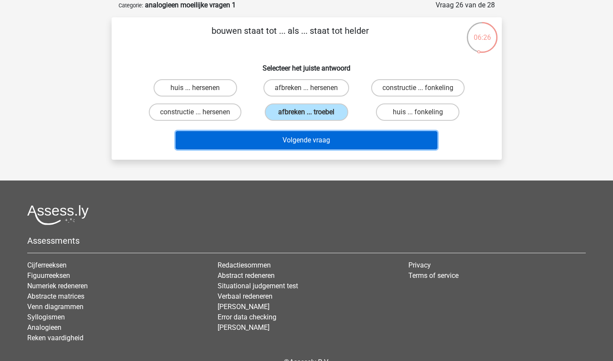
click at [324, 138] on button "Volgende vraag" at bounding box center [307, 140] width 262 height 18
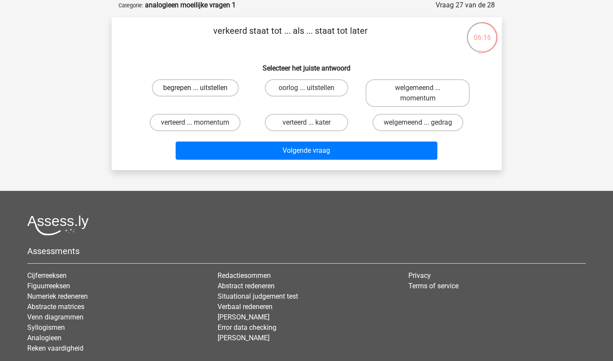
click at [188, 87] on label "begrepen ... uitstellen" at bounding box center [195, 87] width 87 height 17
click at [195, 88] on input "begrepen ... uitstellen" at bounding box center [198, 91] width 6 height 6
radio input "true"
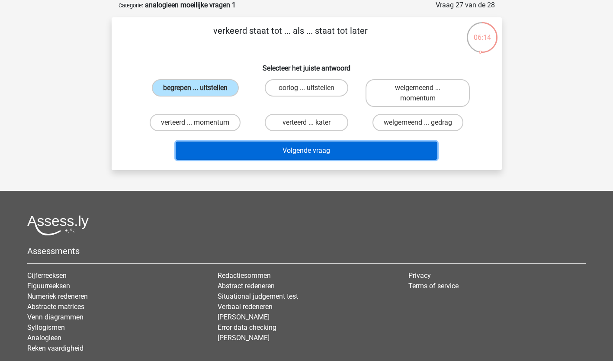
click at [298, 151] on button "Volgende vraag" at bounding box center [307, 150] width 262 height 18
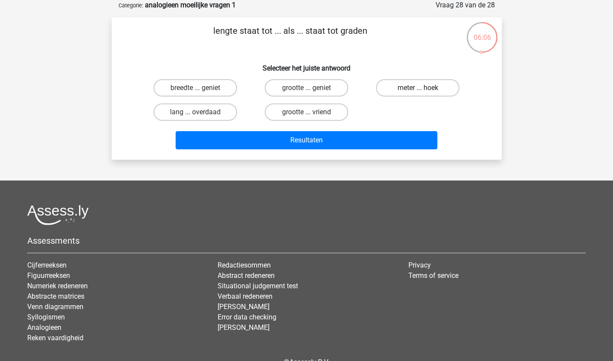
click at [413, 90] on label "meter ... hoek" at bounding box center [417, 87] width 83 height 17
click at [418, 90] on input "meter ... hoek" at bounding box center [421, 91] width 6 height 6
radio input "true"
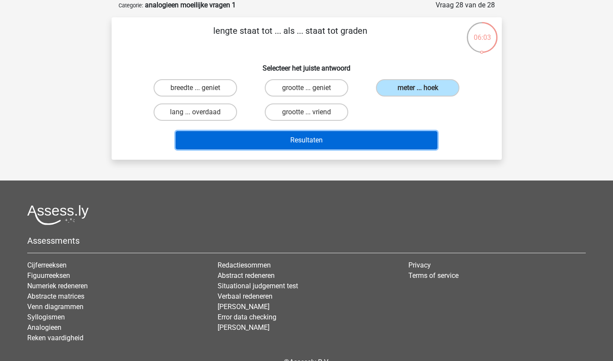
click at [369, 134] on button "Resultaten" at bounding box center [307, 140] width 262 height 18
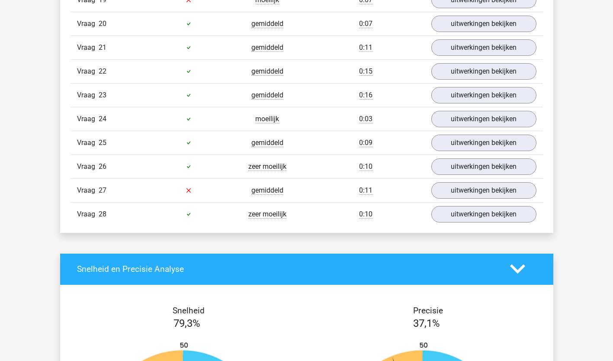
scroll to position [1036, 0]
click at [470, 200] on div "Vraag 27 gemiddeld 0:11 uitwerkingen bekijken" at bounding box center [307, 190] width 472 height 24
click at [472, 192] on link "uitwerkingen bekijken" at bounding box center [483, 190] width 121 height 19
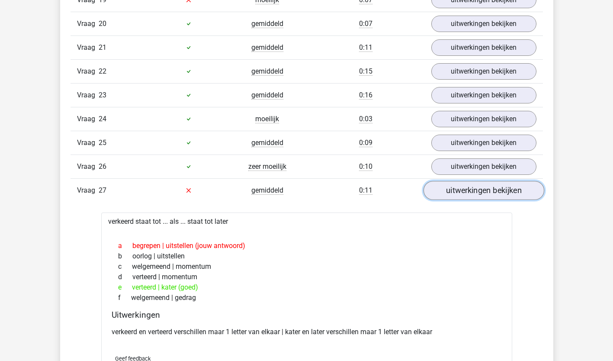
click at [525, 188] on link "uitwerkingen bekijken" at bounding box center [483, 190] width 121 height 19
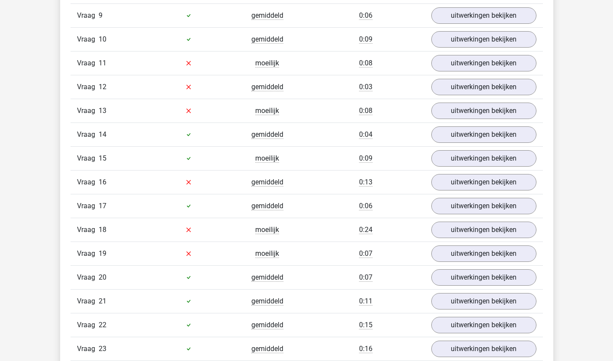
scroll to position [772, 0]
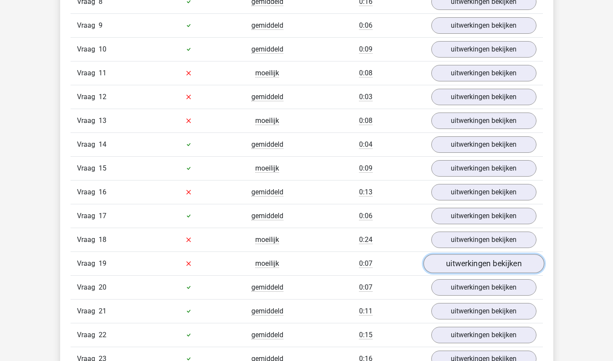
click at [497, 266] on link "uitwerkingen bekijken" at bounding box center [483, 263] width 121 height 19
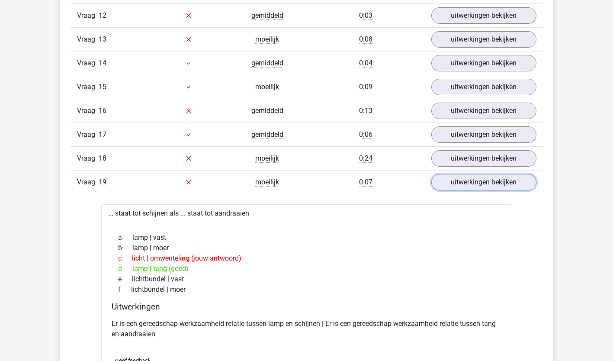
scroll to position [852, 0]
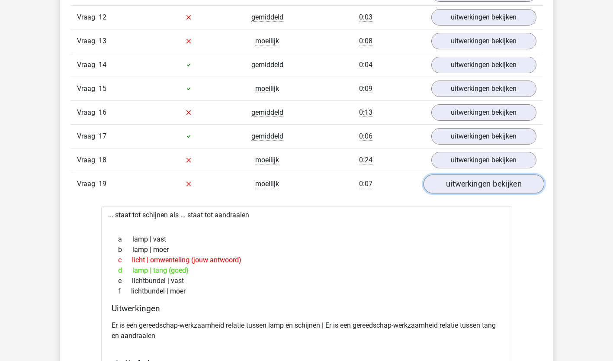
click at [459, 184] on link "uitwerkingen bekijken" at bounding box center [483, 183] width 121 height 19
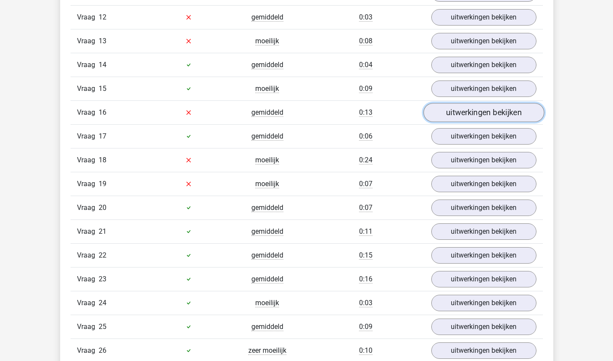
click at [466, 114] on link "uitwerkingen bekijken" at bounding box center [483, 112] width 121 height 19
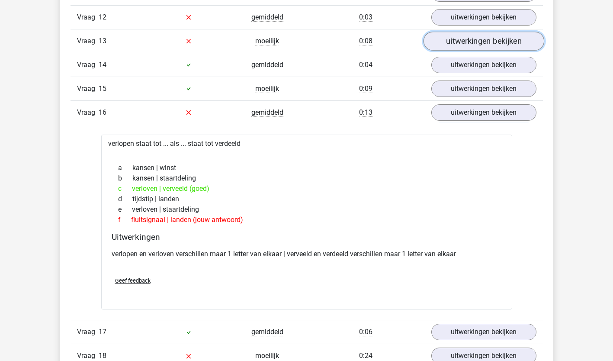
click at [484, 40] on link "uitwerkingen bekijken" at bounding box center [483, 41] width 121 height 19
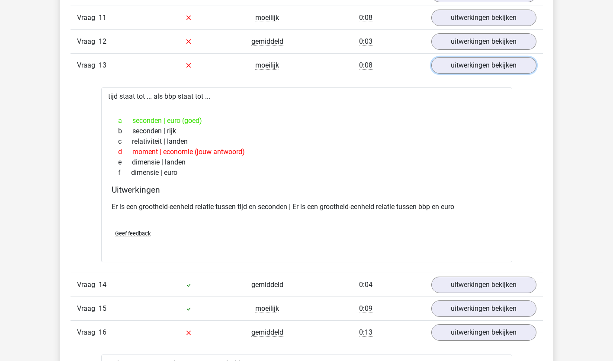
scroll to position [827, 0]
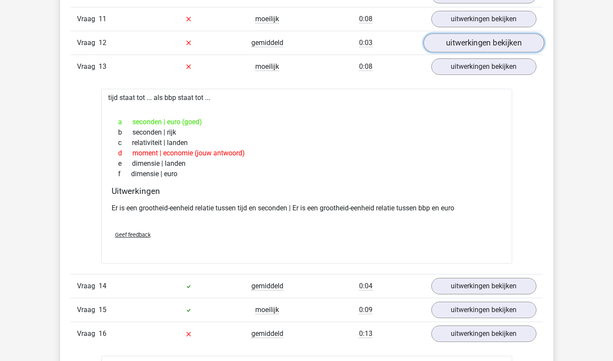
click at [501, 42] on link "uitwerkingen bekijken" at bounding box center [483, 42] width 121 height 19
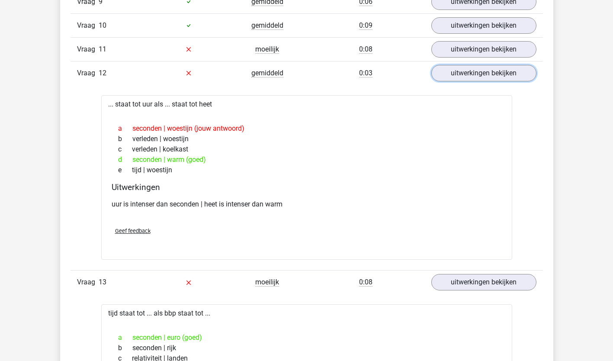
scroll to position [798, 0]
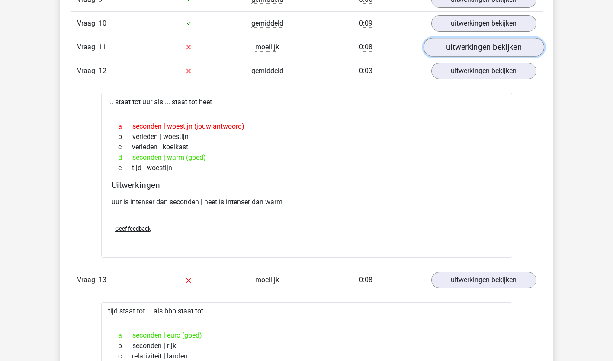
click at [517, 50] on link "uitwerkingen bekijken" at bounding box center [483, 47] width 121 height 19
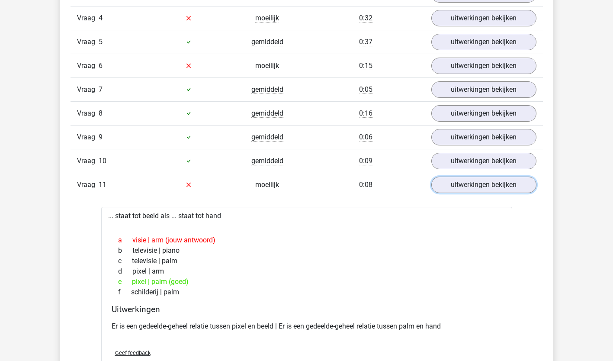
scroll to position [660, 0]
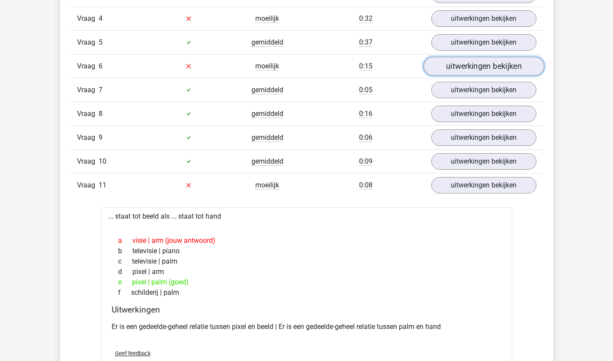
click at [477, 60] on link "uitwerkingen bekijken" at bounding box center [483, 66] width 121 height 19
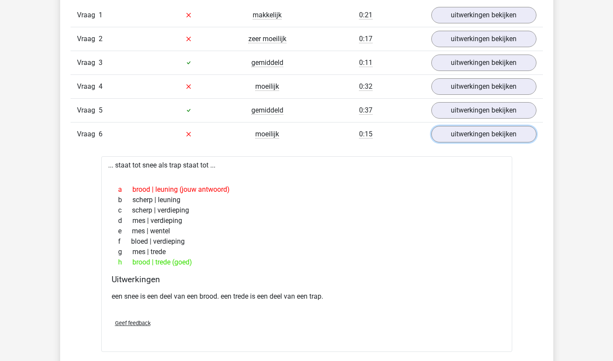
scroll to position [594, 0]
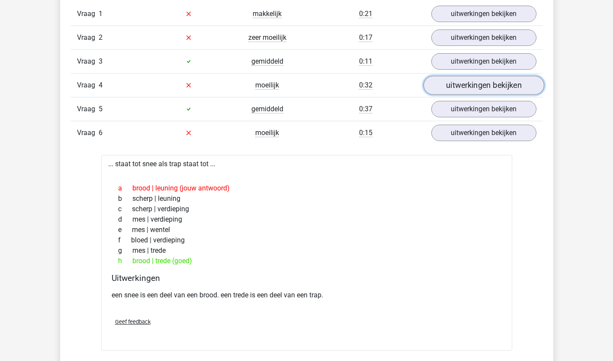
click at [461, 82] on link "uitwerkingen bekijken" at bounding box center [483, 85] width 121 height 19
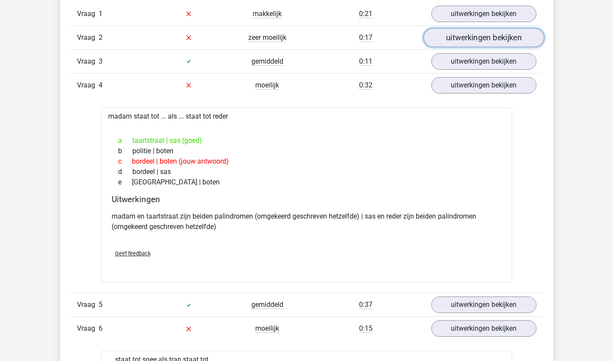
click at [472, 38] on link "uitwerkingen bekijken" at bounding box center [483, 37] width 121 height 19
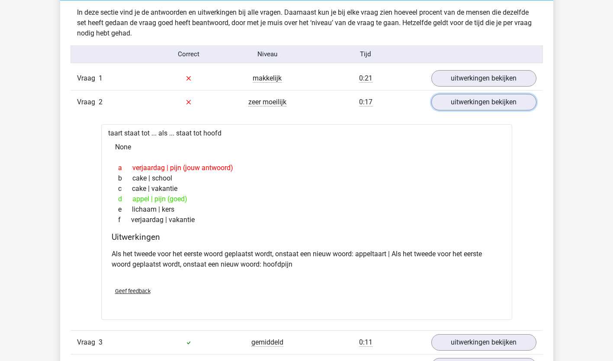
scroll to position [527, 0]
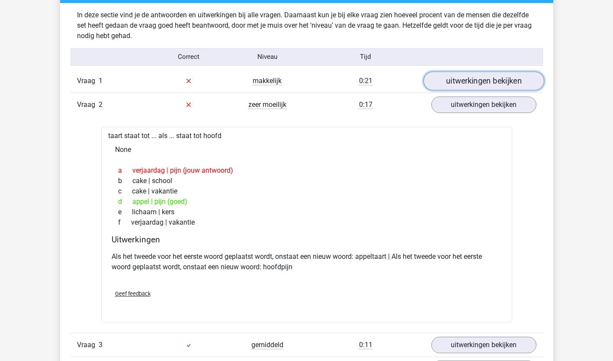
click at [453, 80] on link "uitwerkingen bekijken" at bounding box center [483, 80] width 121 height 19
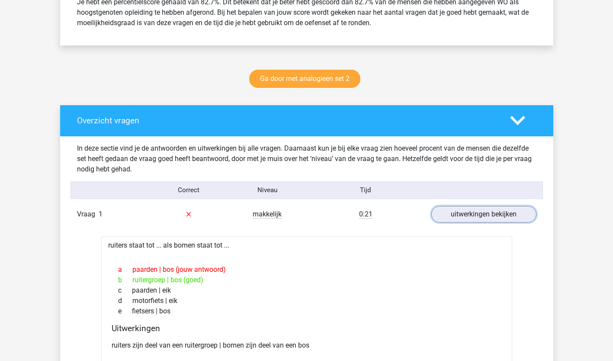
scroll to position [393, 0]
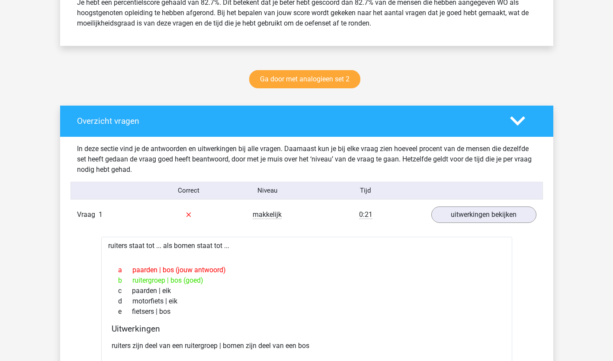
click at [519, 118] on icon at bounding box center [517, 120] width 15 height 15
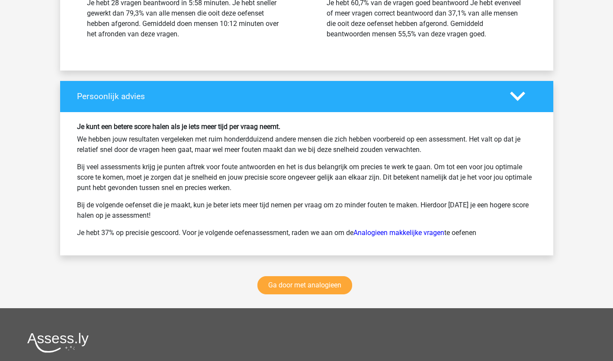
scroll to position [761, 0]
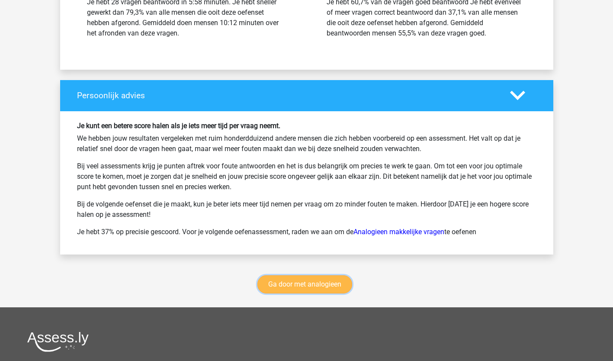
click at [324, 283] on link "Ga door met analogieen" at bounding box center [304, 284] width 95 height 18
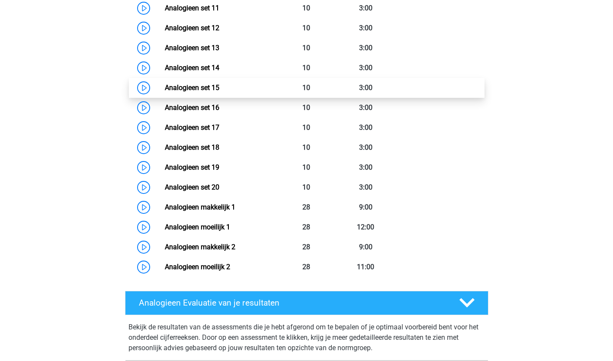
scroll to position [641, 0]
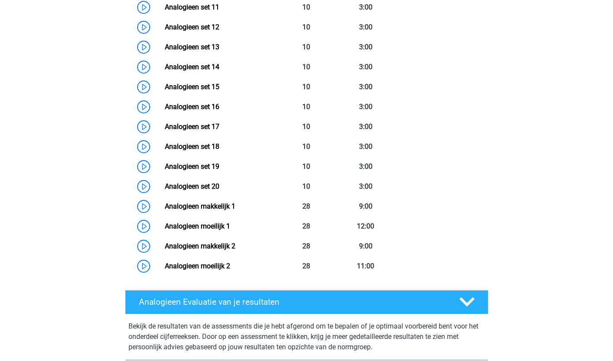
click at [28, 162] on div "[PERSON_NAME] [EMAIL_ADDRESS][DOMAIN_NAME] Nederlands English" at bounding box center [306, 170] width 613 height 1622
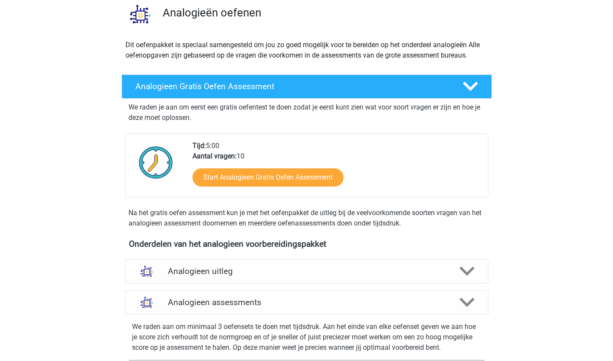
scroll to position [0, 0]
